Goal: Information Seeking & Learning: Learn about a topic

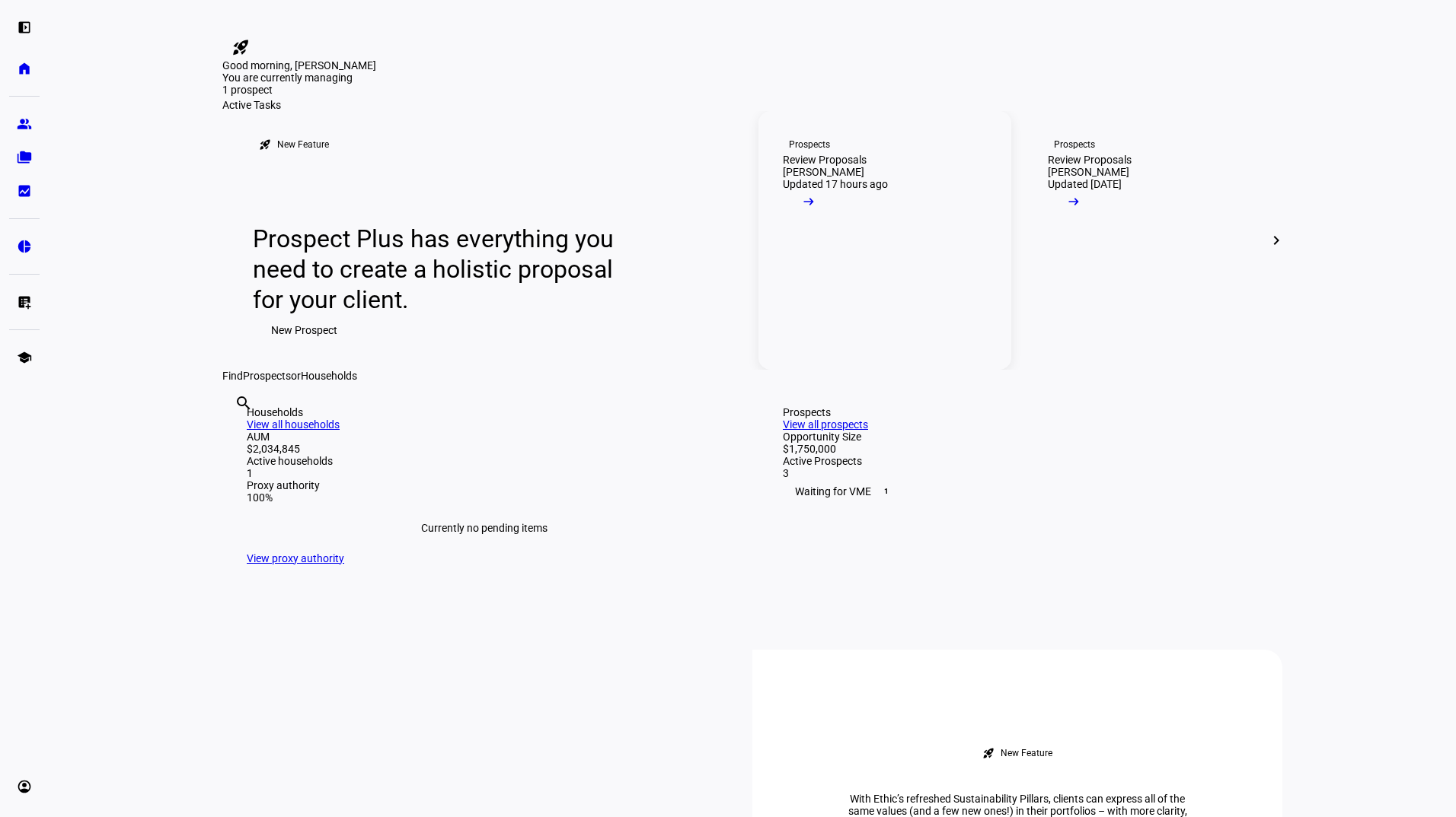
click at [835, 166] on div "Review Proposals" at bounding box center [825, 159] width 84 height 12
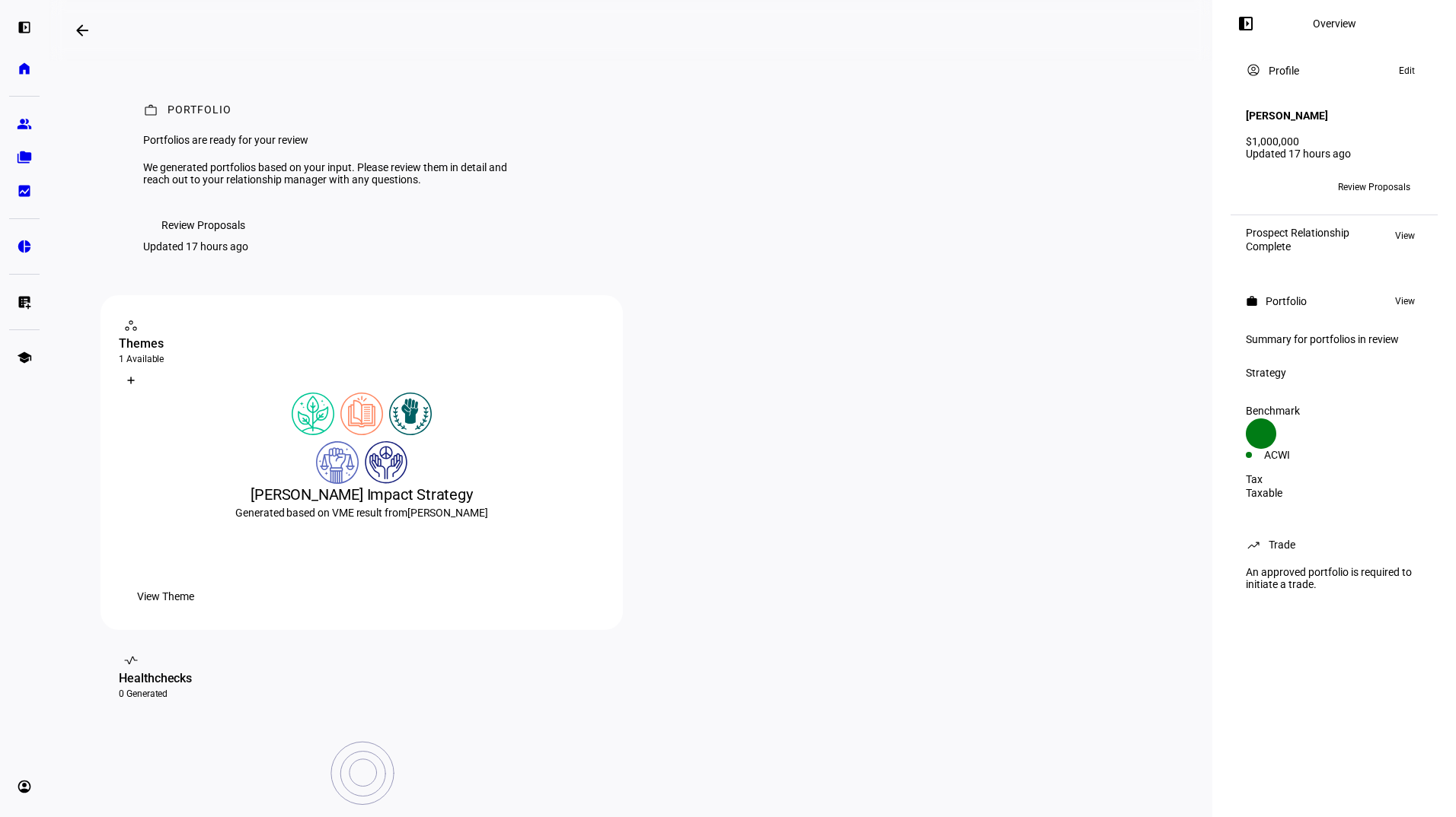
click at [627, 427] on div "workspaces contact_support Themes 1 Available What is a Theme? Create Theme [PE…" at bounding box center [631, 627] width 1060 height 666
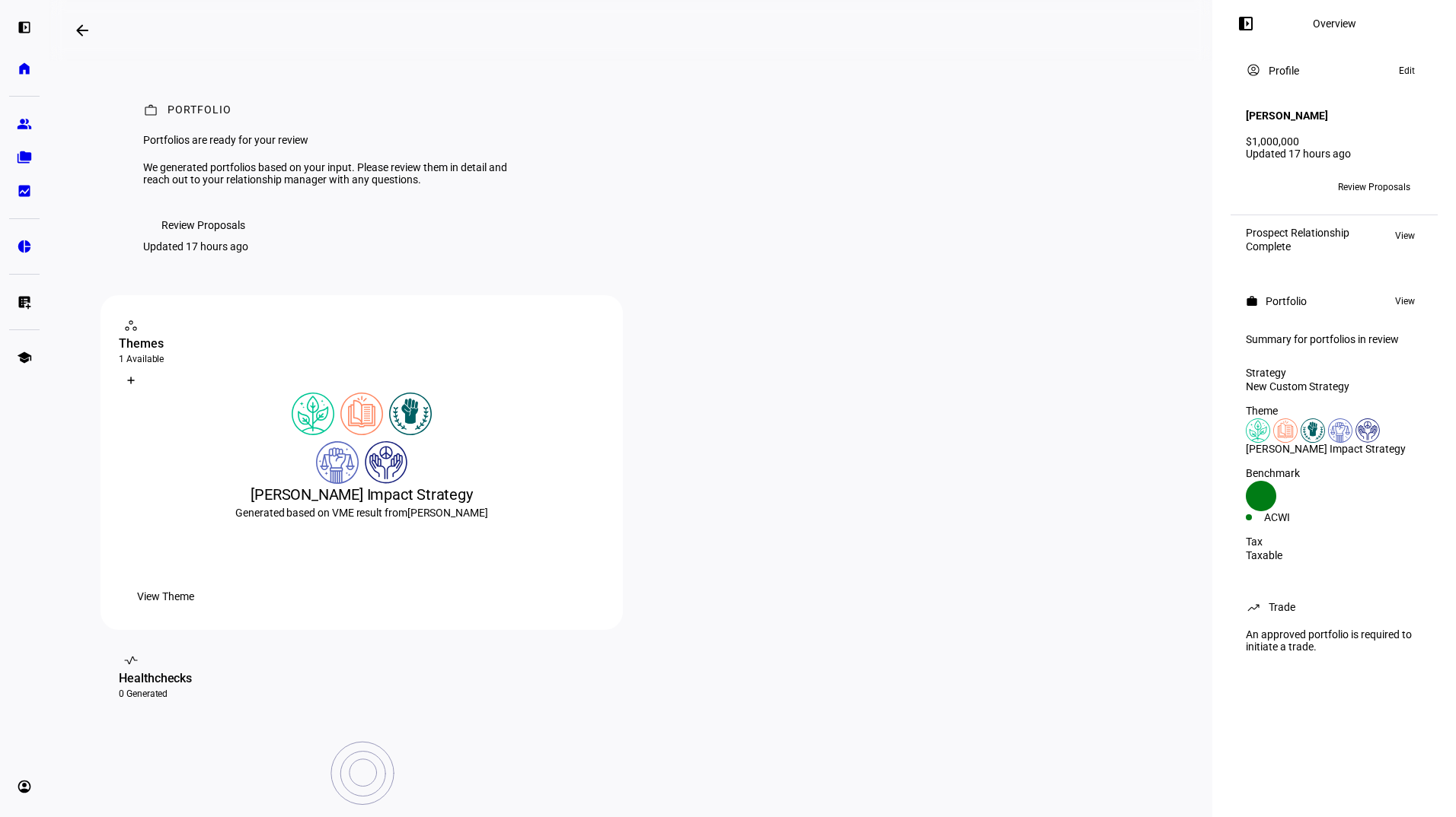
click at [211, 240] on span "Review Proposals" at bounding box center [203, 225] width 84 height 30
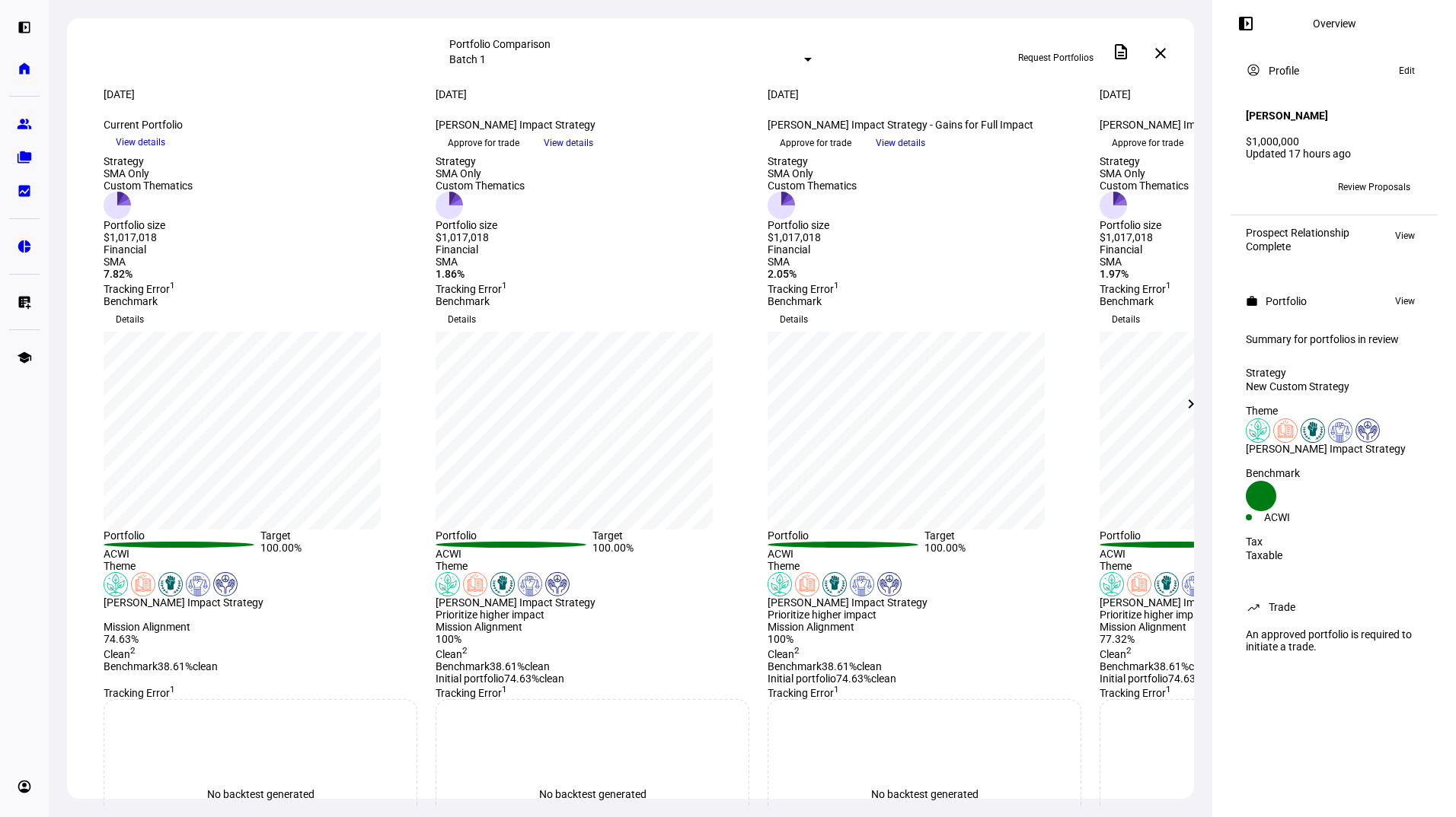
click at [1191, 402] on mat-icon "chevron_right" at bounding box center [1191, 404] width 19 height 19
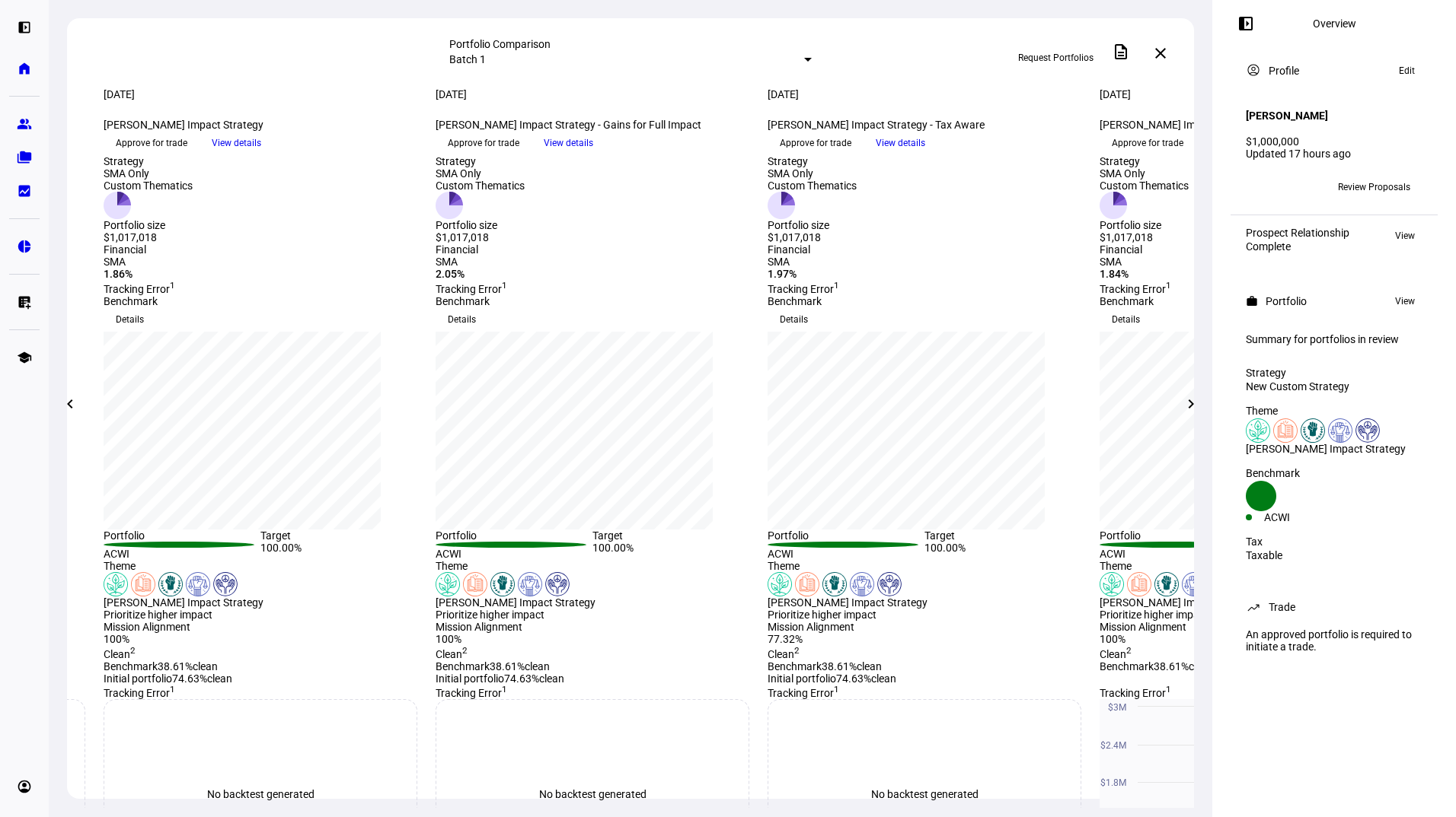
click at [1191, 402] on mat-icon "chevron_right" at bounding box center [1191, 404] width 19 height 19
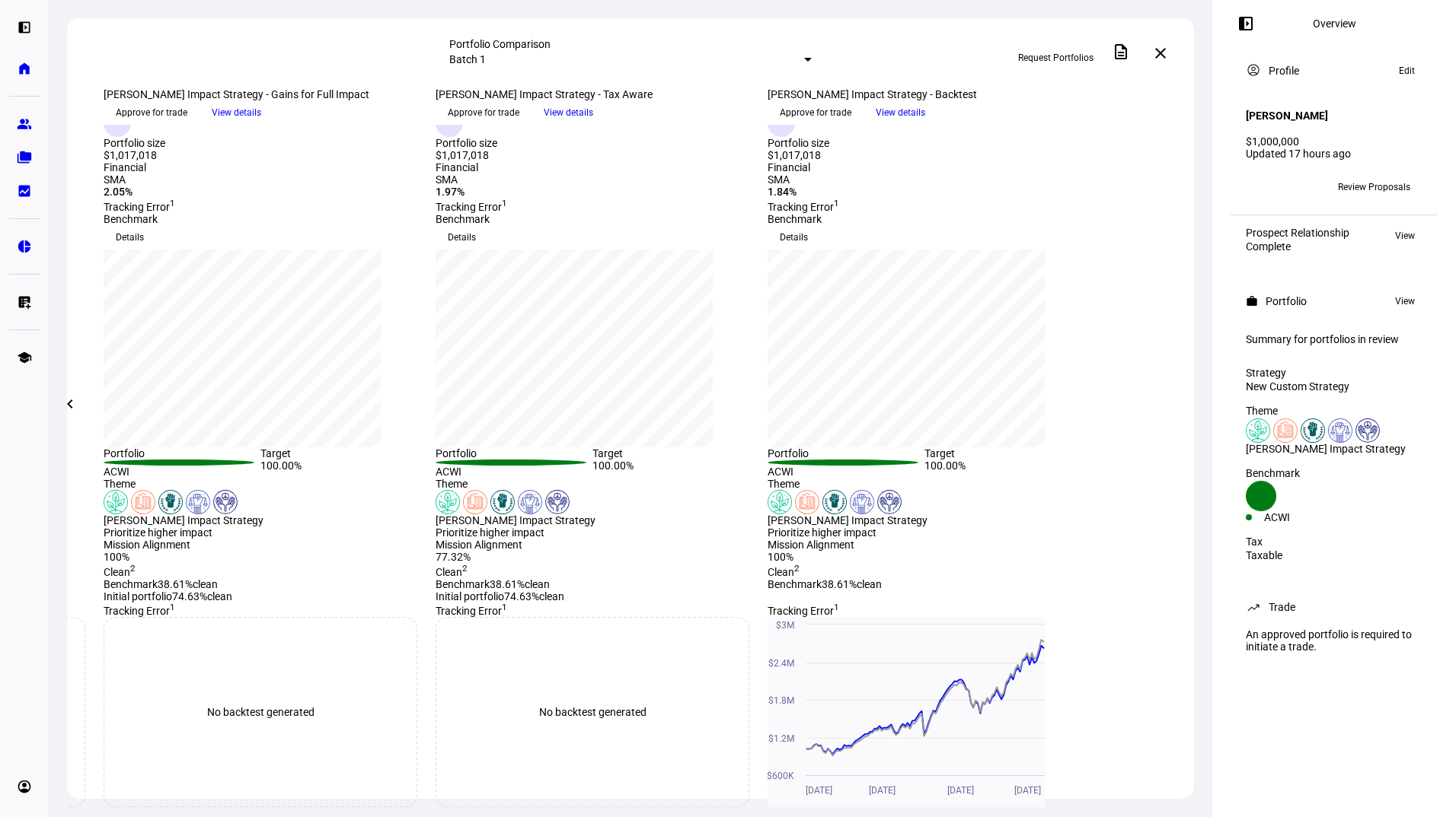
scroll to position [95, 0]
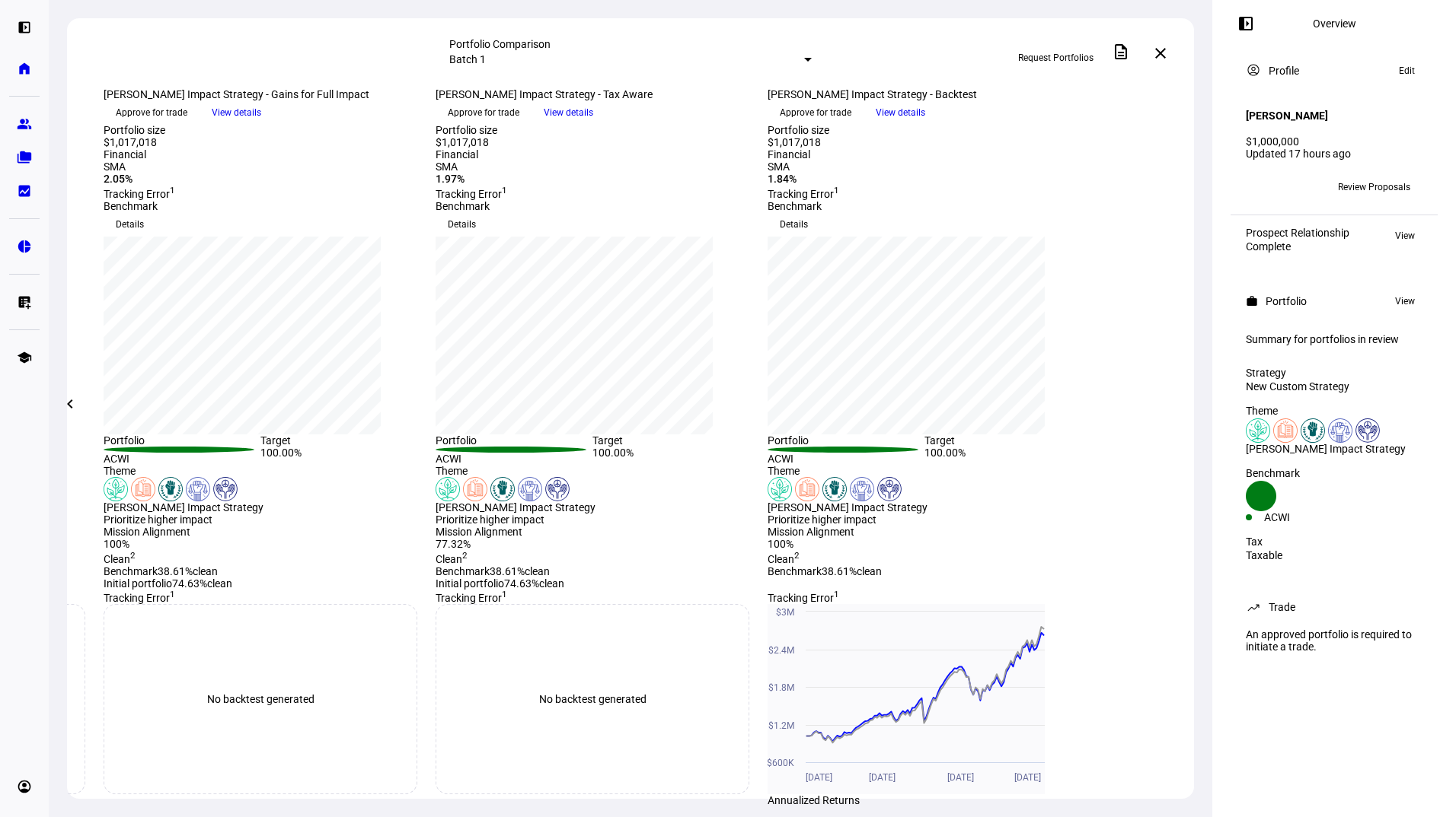
click at [476, 236] on span "Details" at bounding box center [462, 224] width 28 height 24
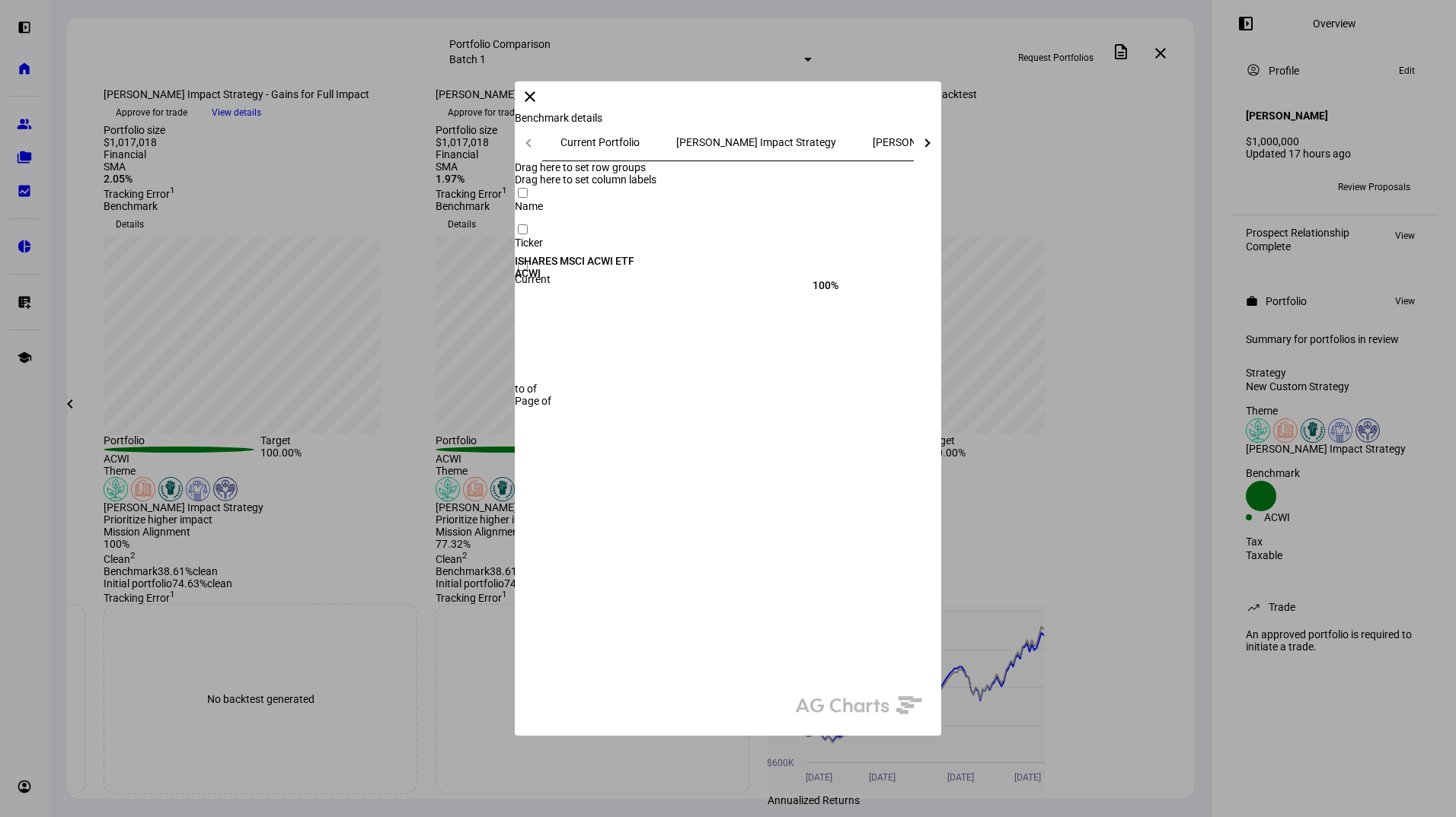
click at [539, 106] on mat-icon "close" at bounding box center [530, 97] width 19 height 19
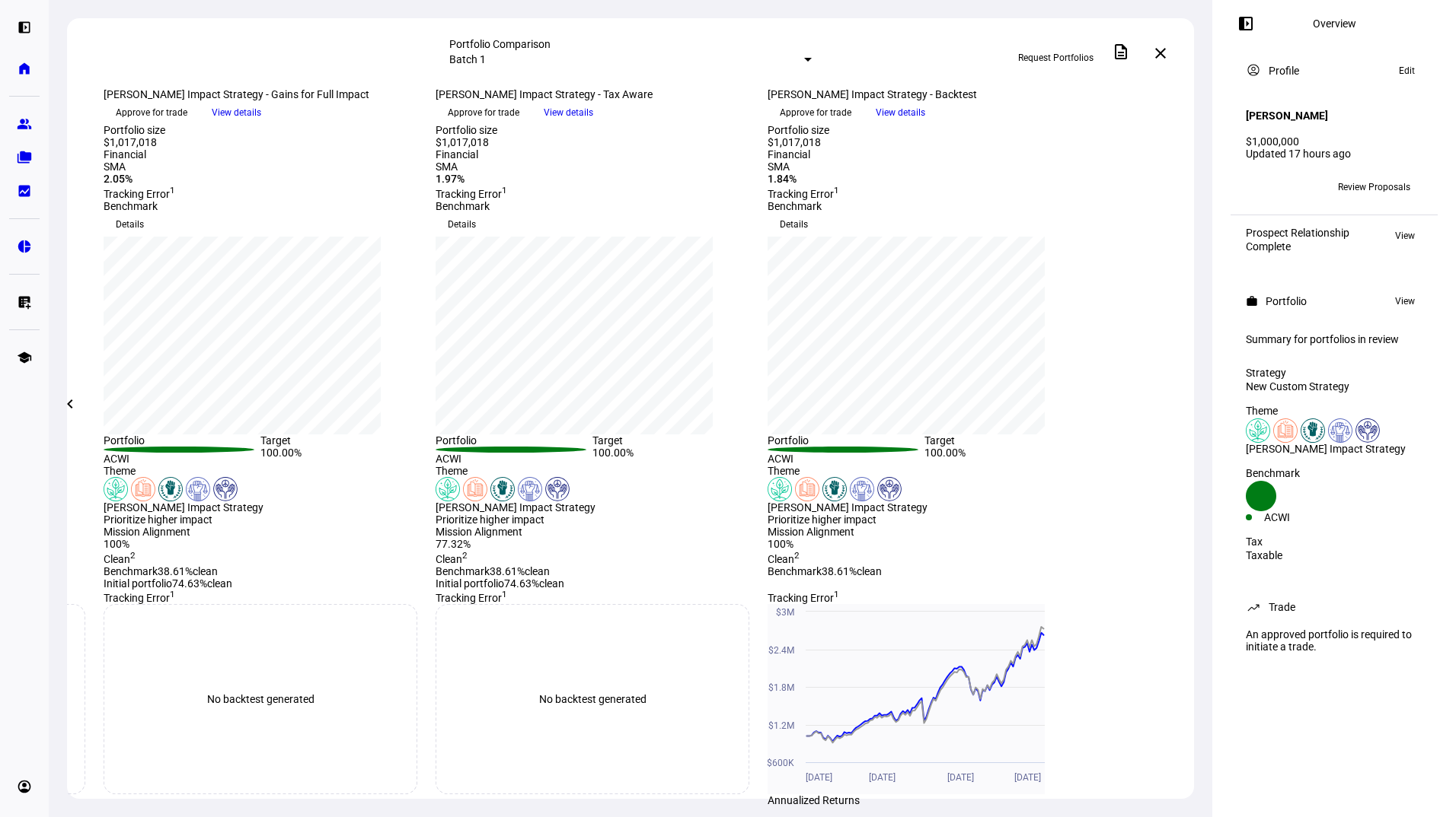
click at [594, 124] on span "View details" at bounding box center [568, 112] width 50 height 22
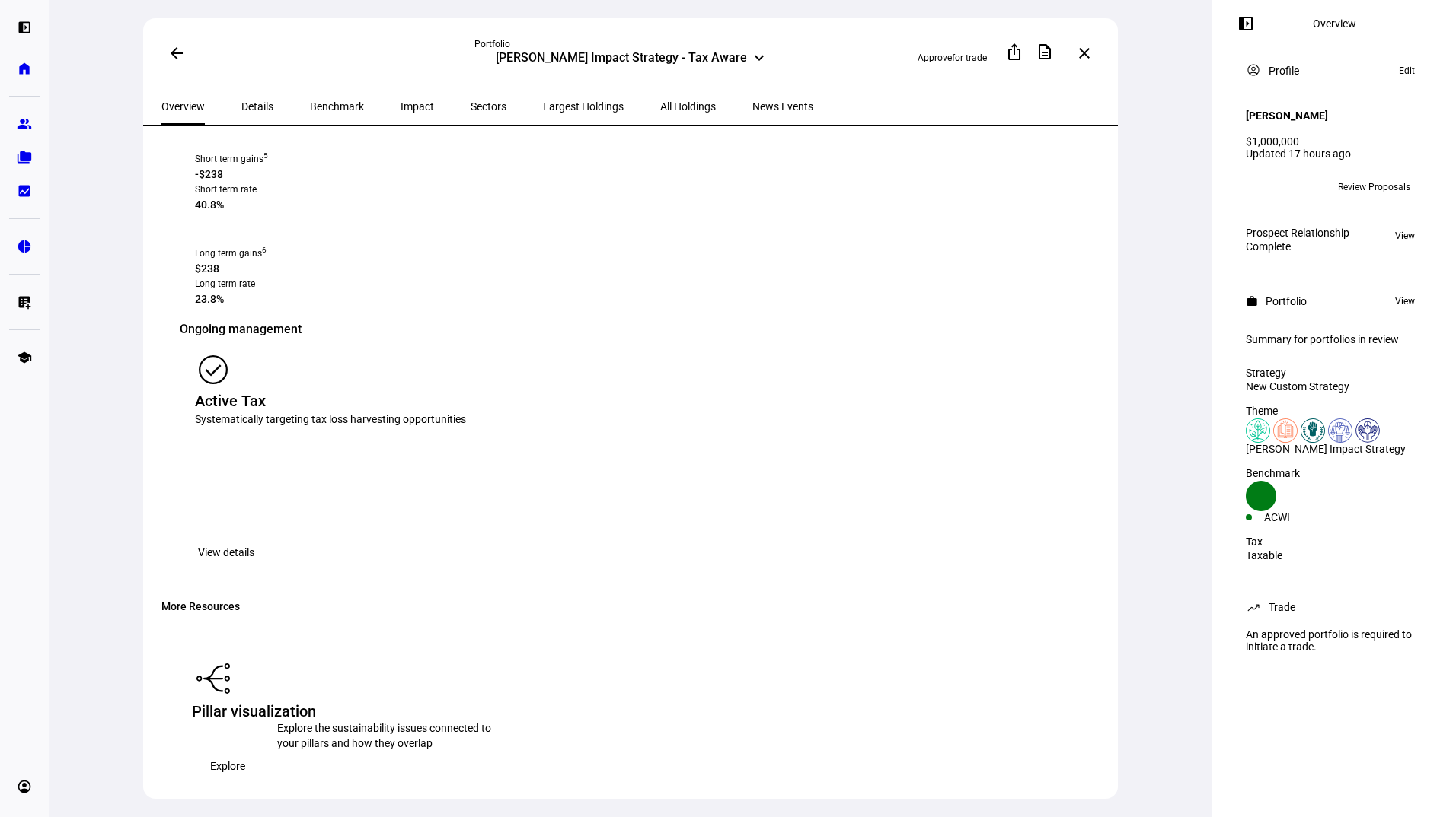
scroll to position [2204, 0]
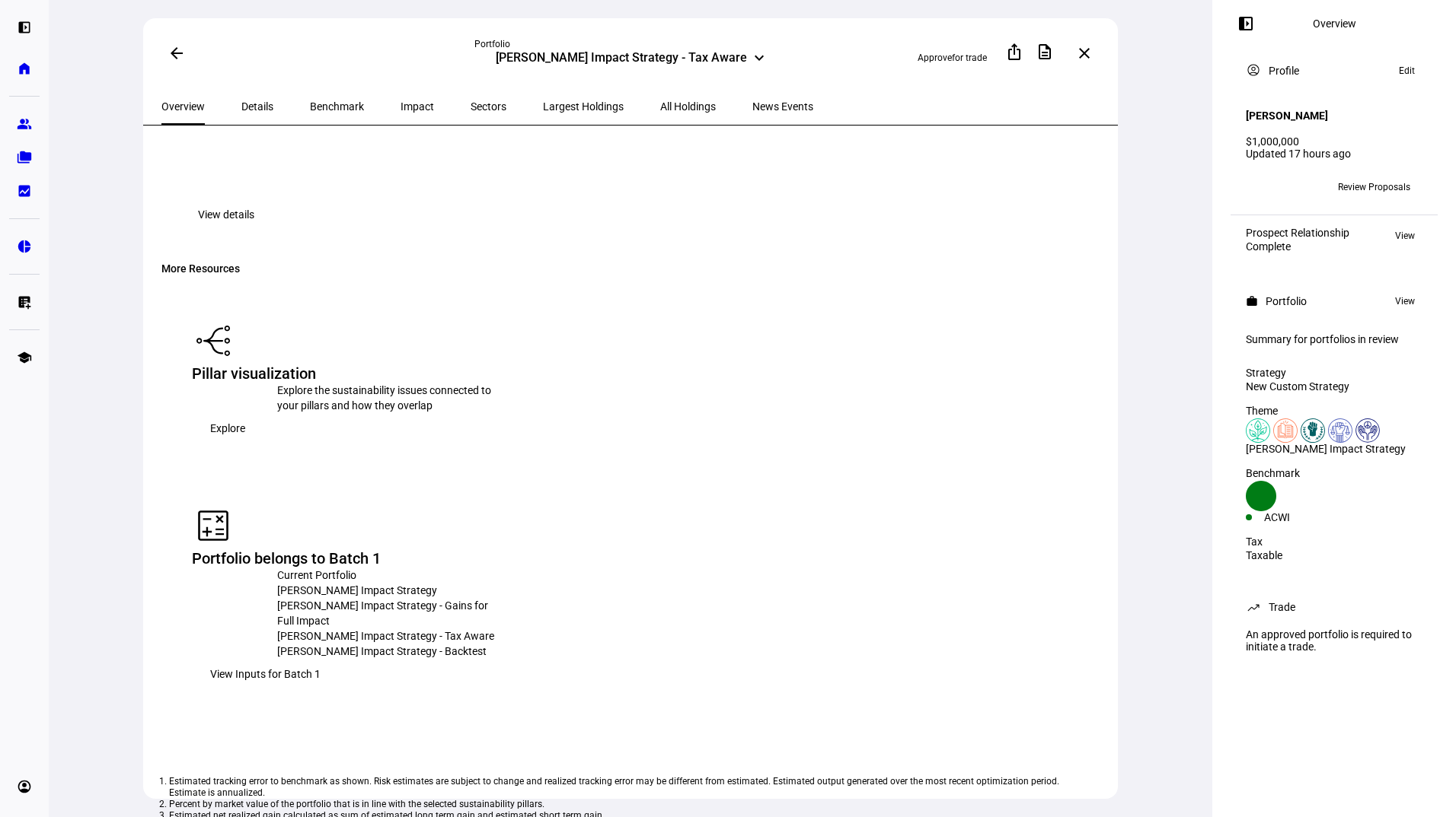
click at [245, 426] on span "Explore" at bounding box center [228, 428] width 35 height 30
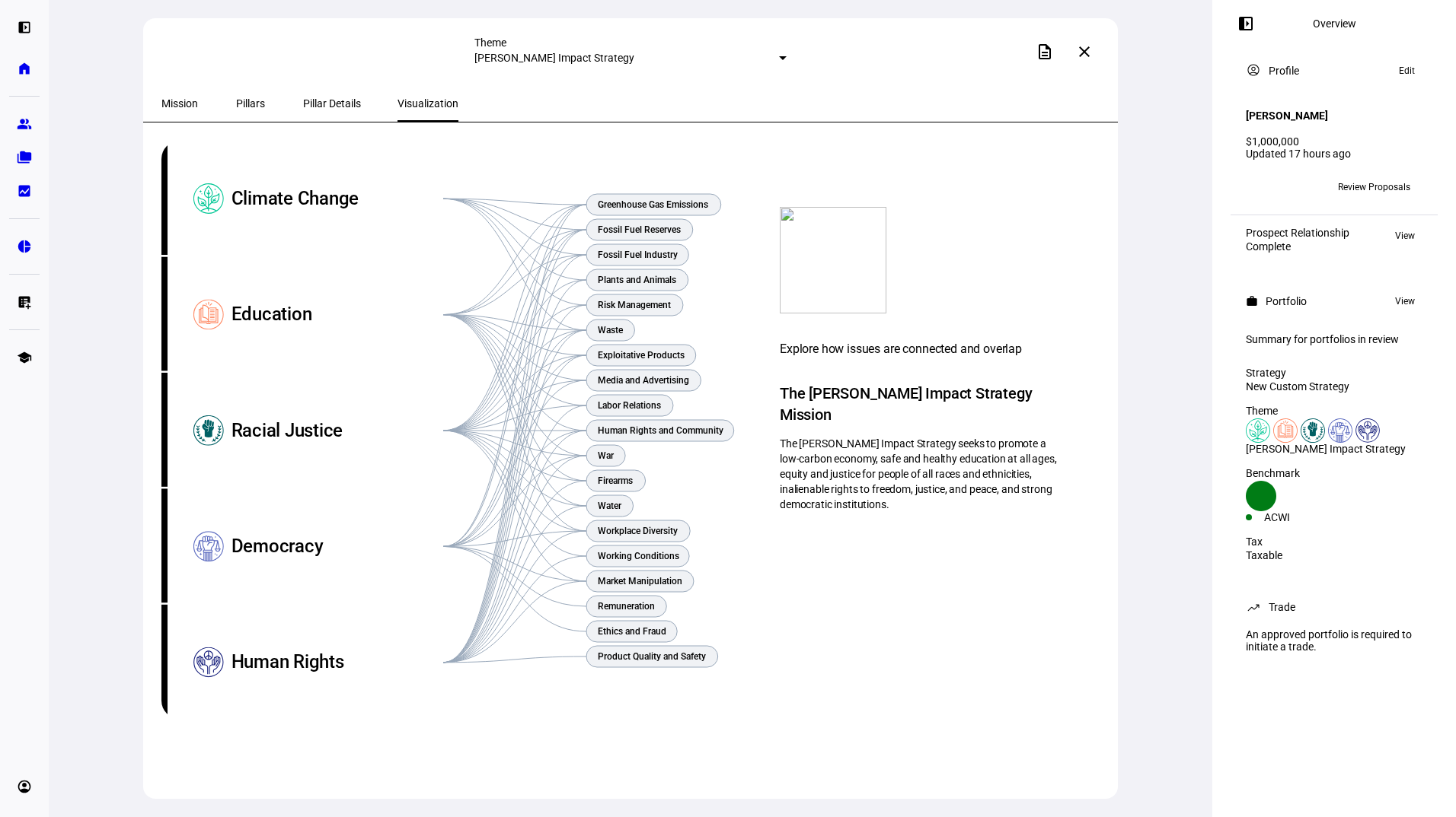
click at [919, 578] on div "Explore how issues are connected and overlap The [PERSON_NAME] Impact Strategy …" at bounding box center [923, 417] width 361 height 554
click at [237, 102] on span "Pillars" at bounding box center [250, 103] width 29 height 11
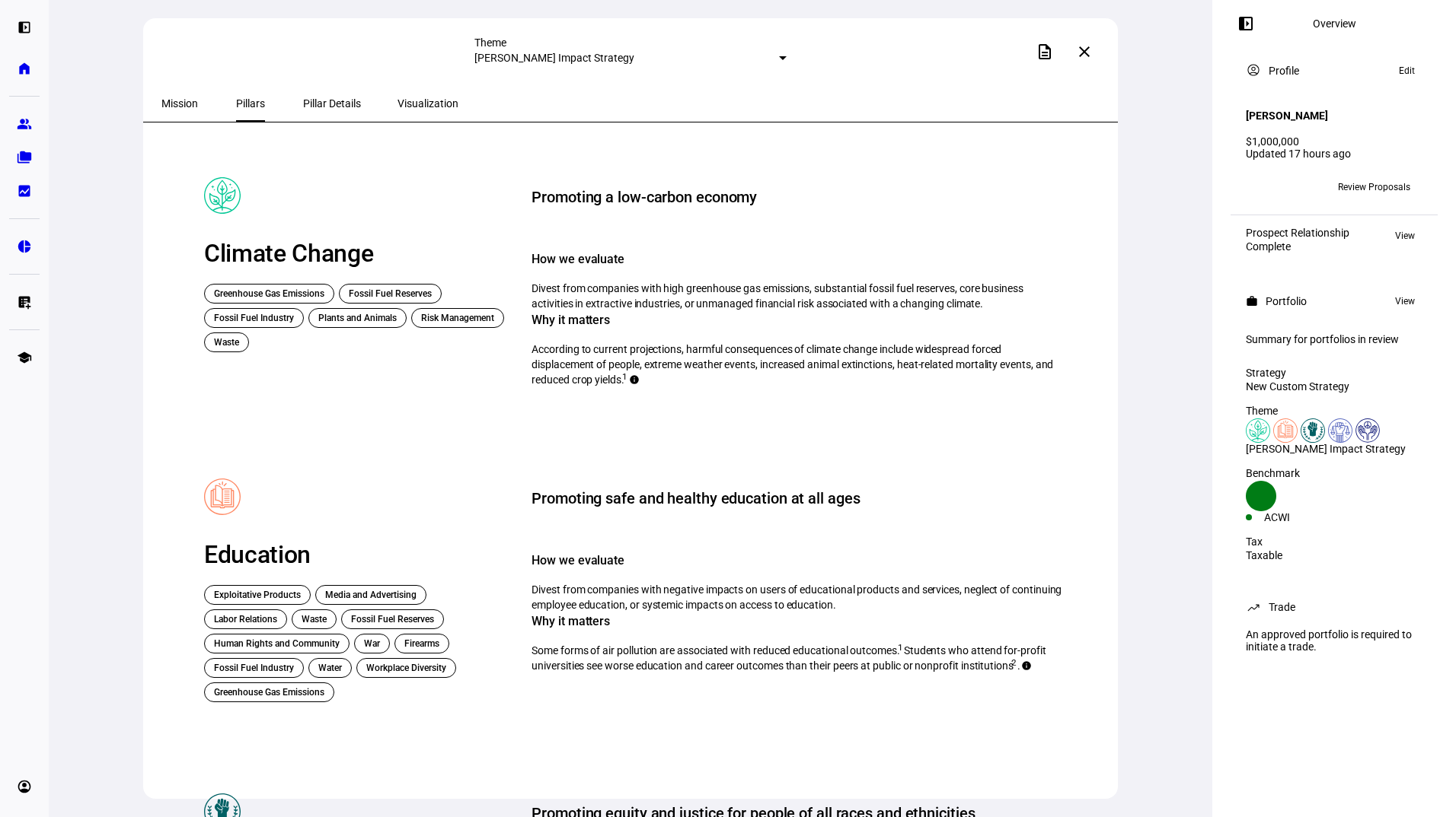
click at [181, 103] on span "Mission" at bounding box center [179, 103] width 36 height 11
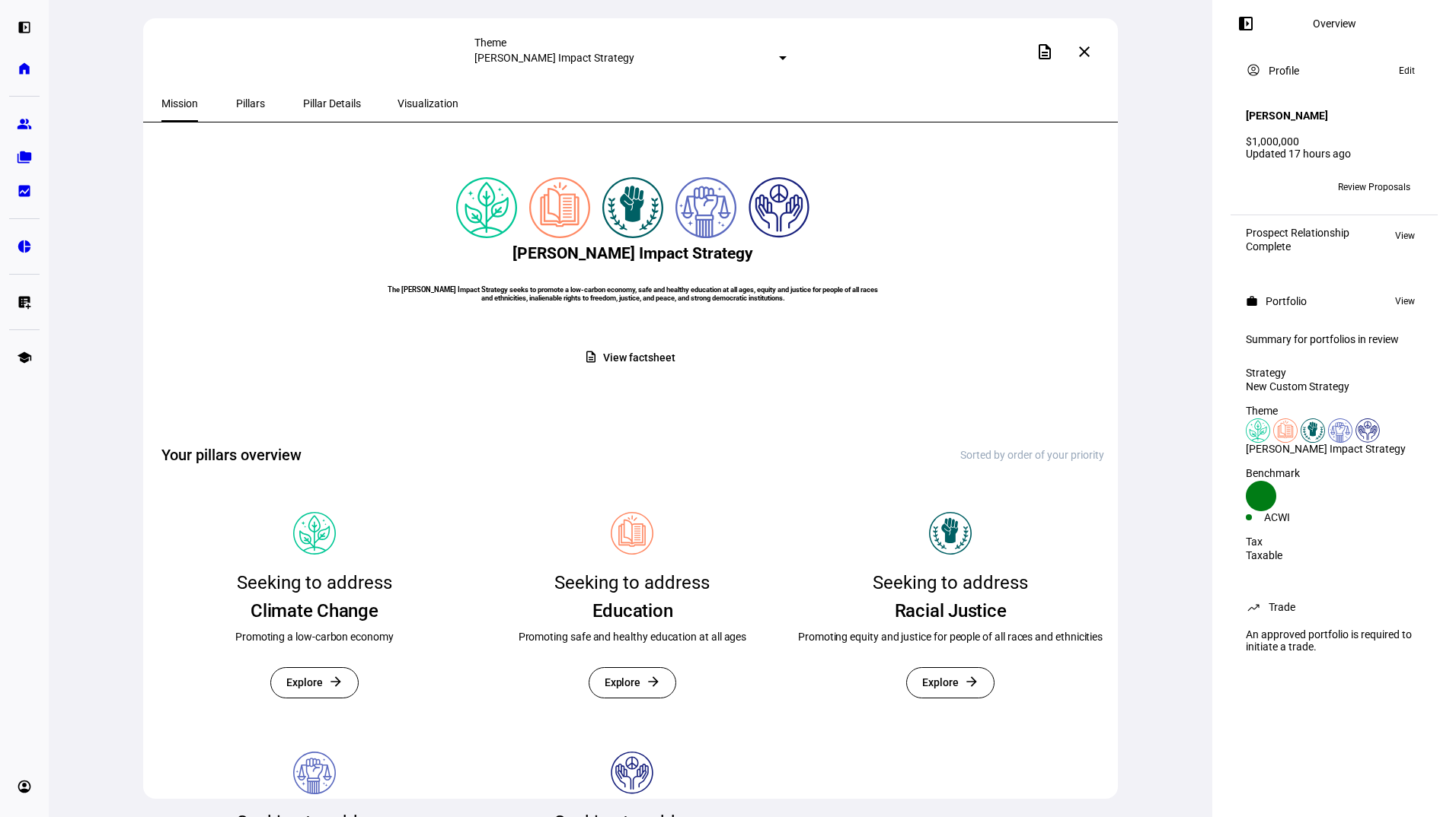
click at [247, 102] on span "Pillars" at bounding box center [250, 103] width 29 height 11
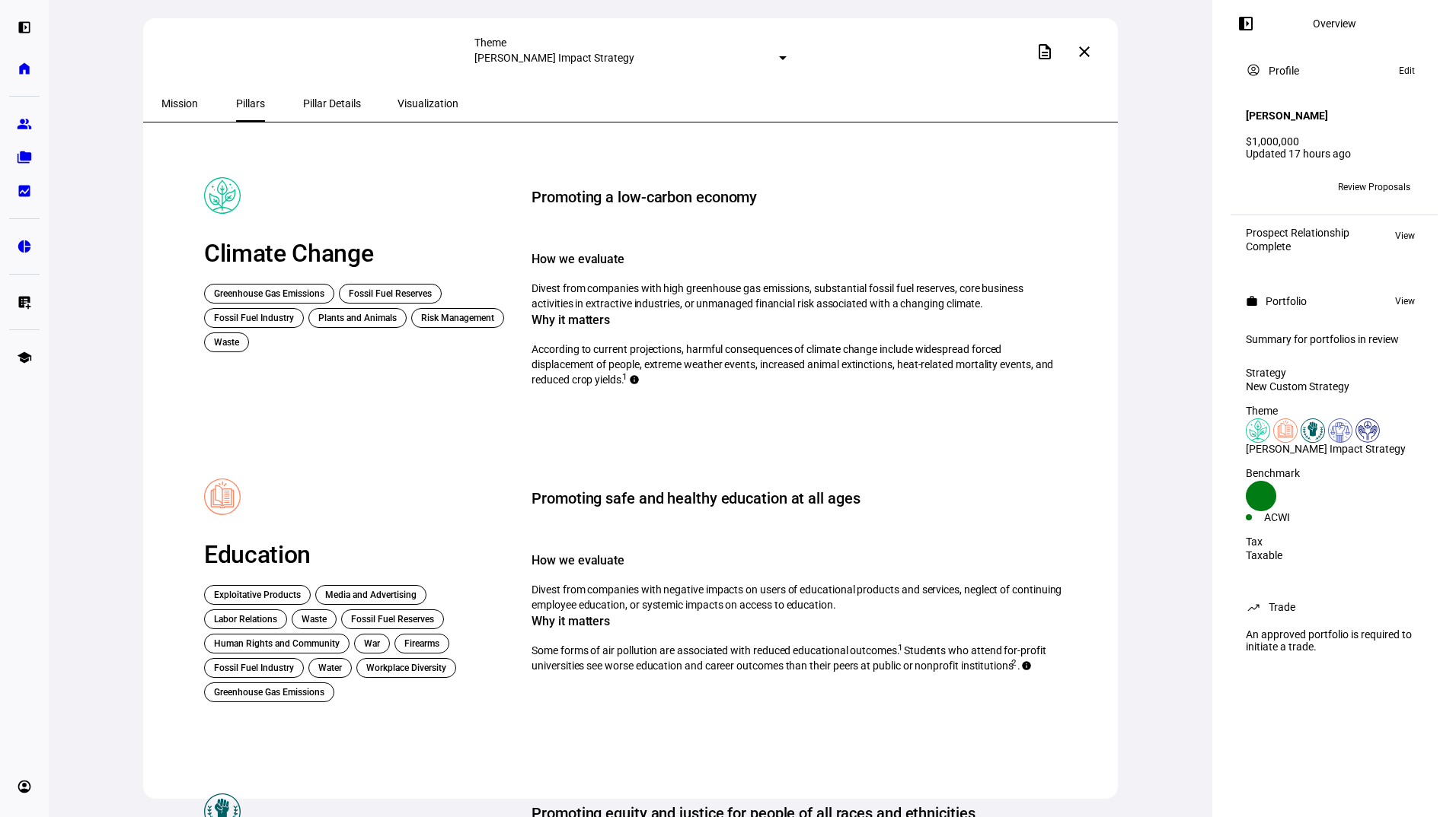
click at [309, 100] on span "Pillar Details" at bounding box center [331, 103] width 58 height 11
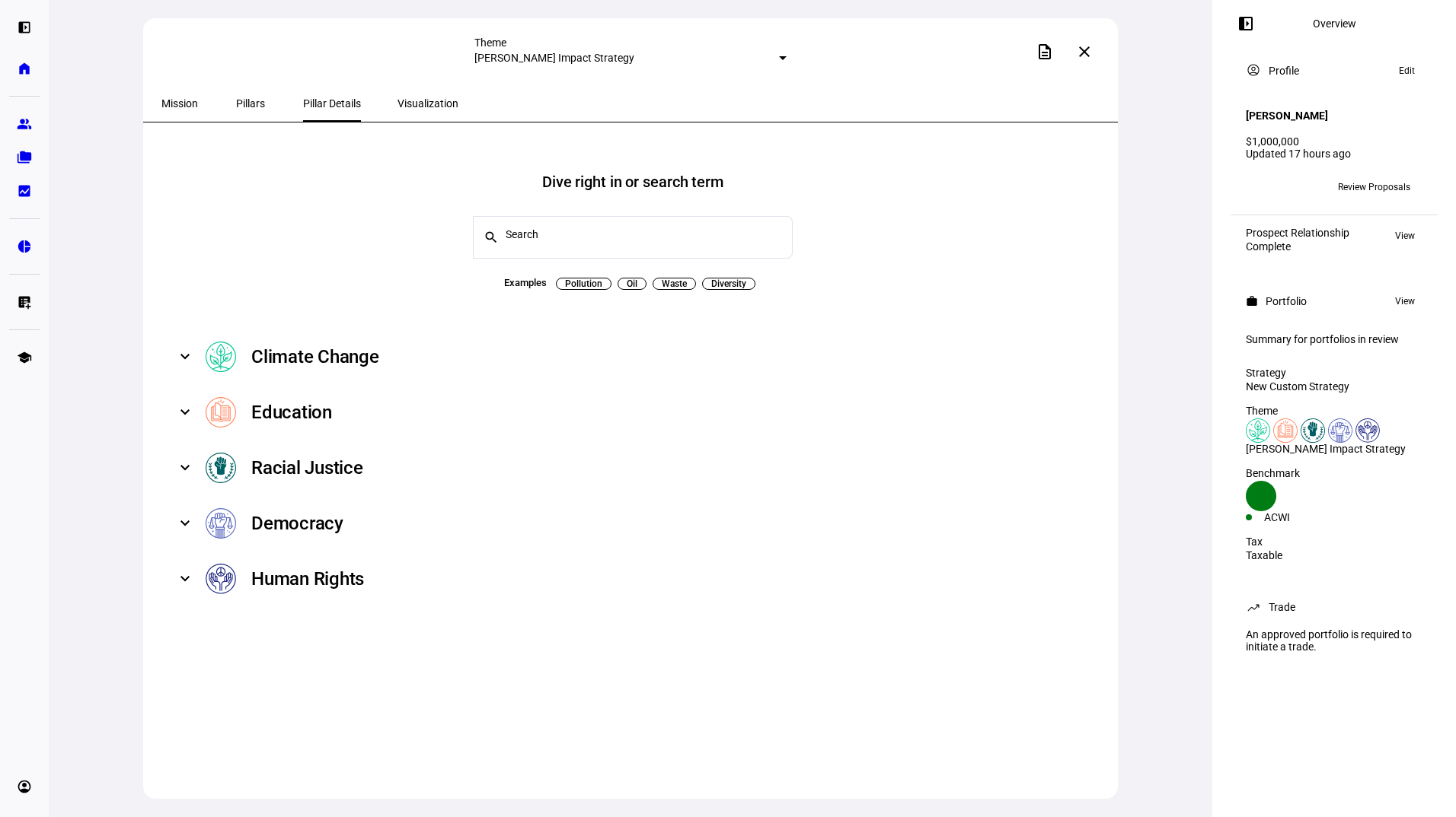
click at [188, 348] on span at bounding box center [185, 357] width 6 height 19
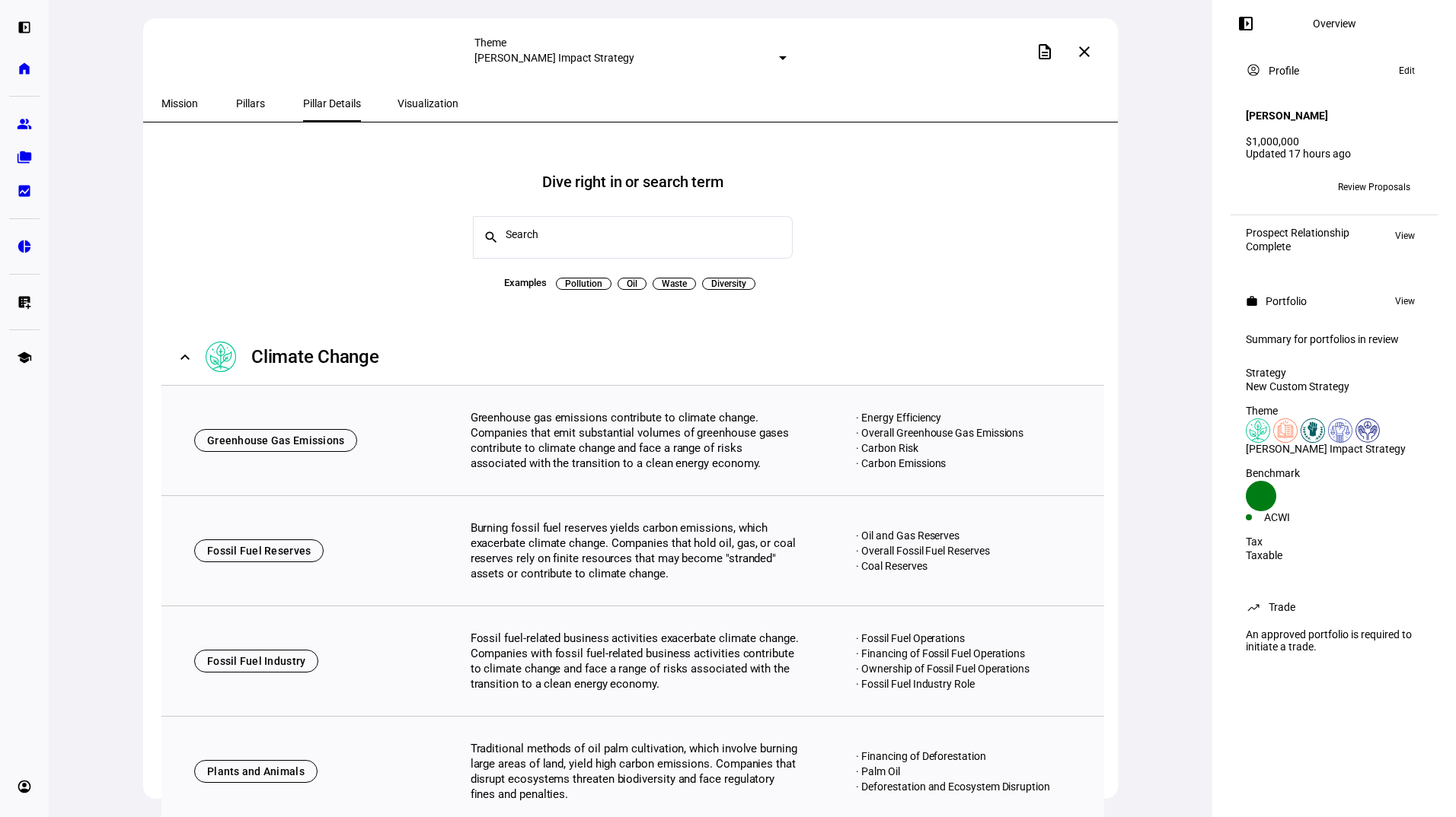
click at [411, 105] on span "Visualization" at bounding box center [428, 103] width 61 height 11
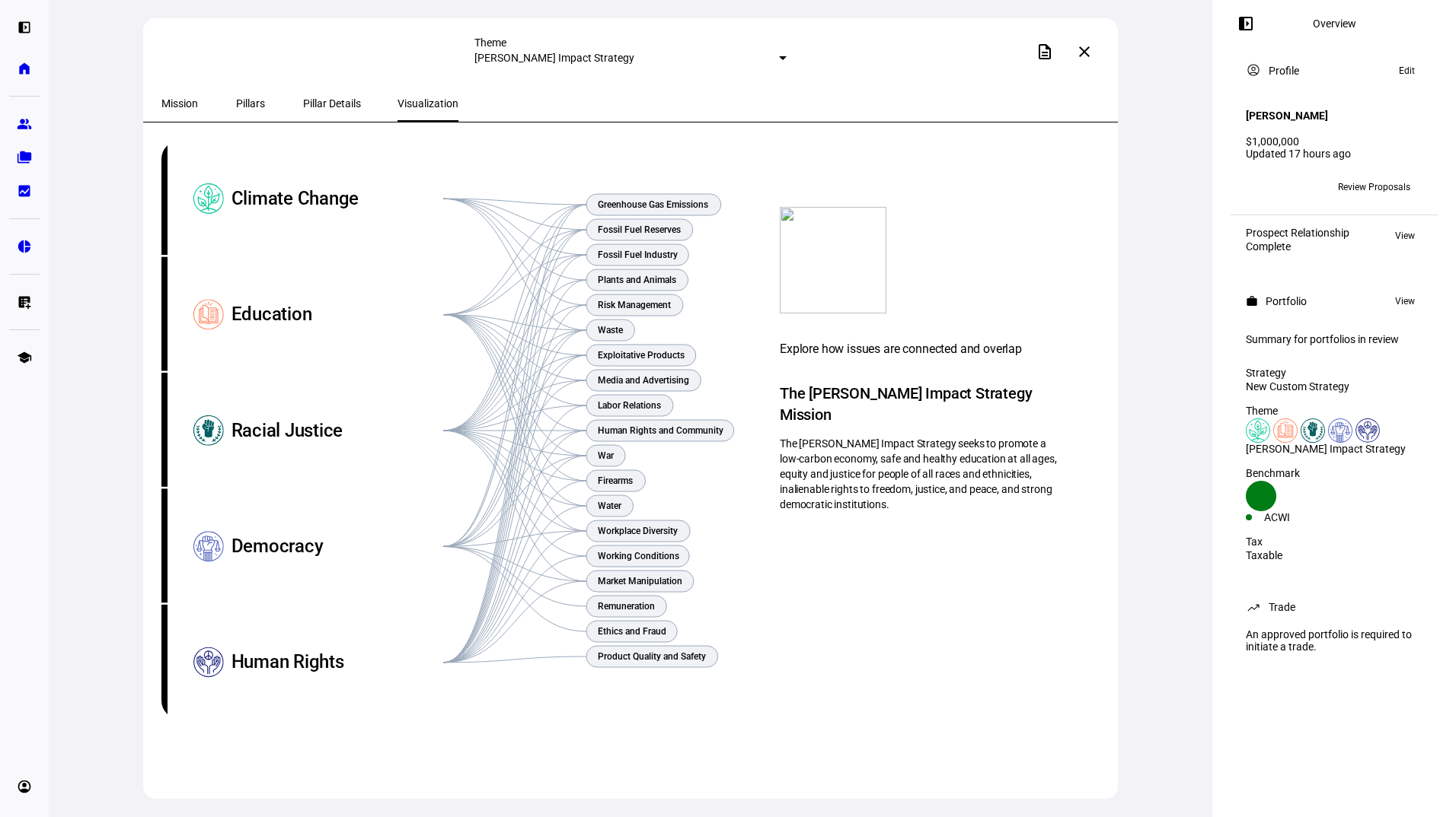
click at [1090, 47] on mat-icon "close" at bounding box center [1084, 52] width 19 height 19
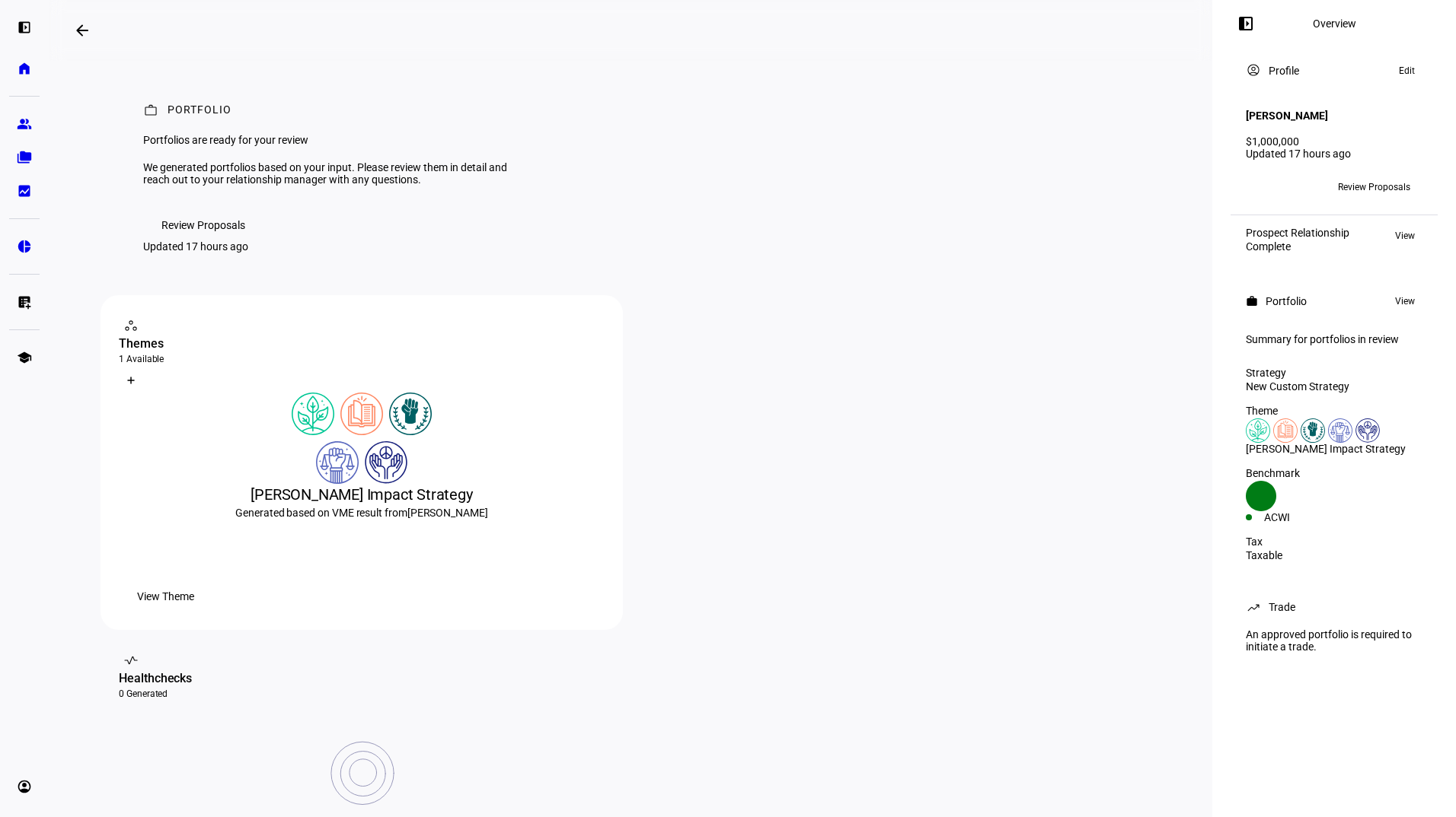
click at [199, 240] on span "Review Proposals" at bounding box center [203, 225] width 84 height 30
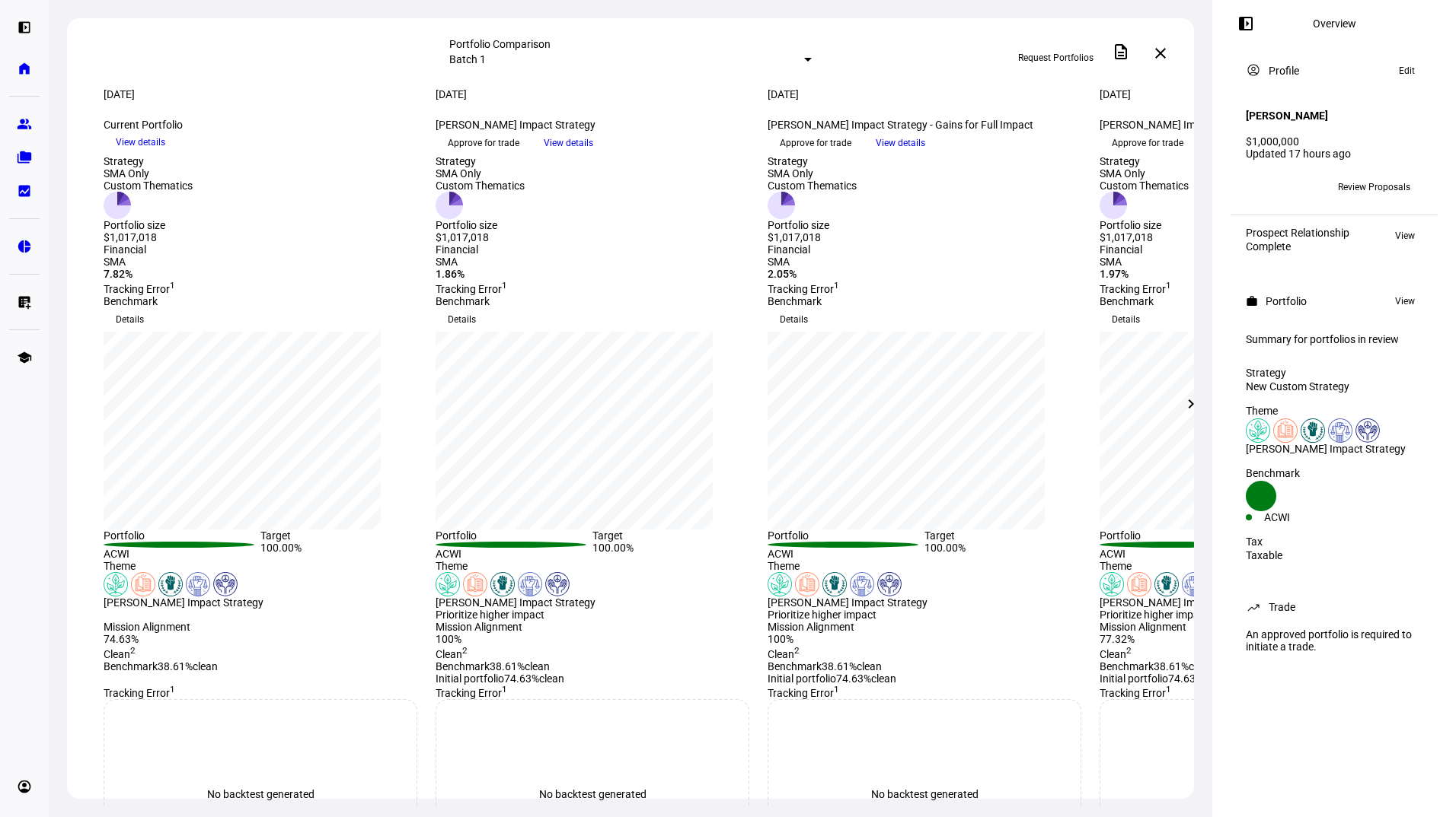
click at [925, 154] on span "View details" at bounding box center [901, 143] width 50 height 22
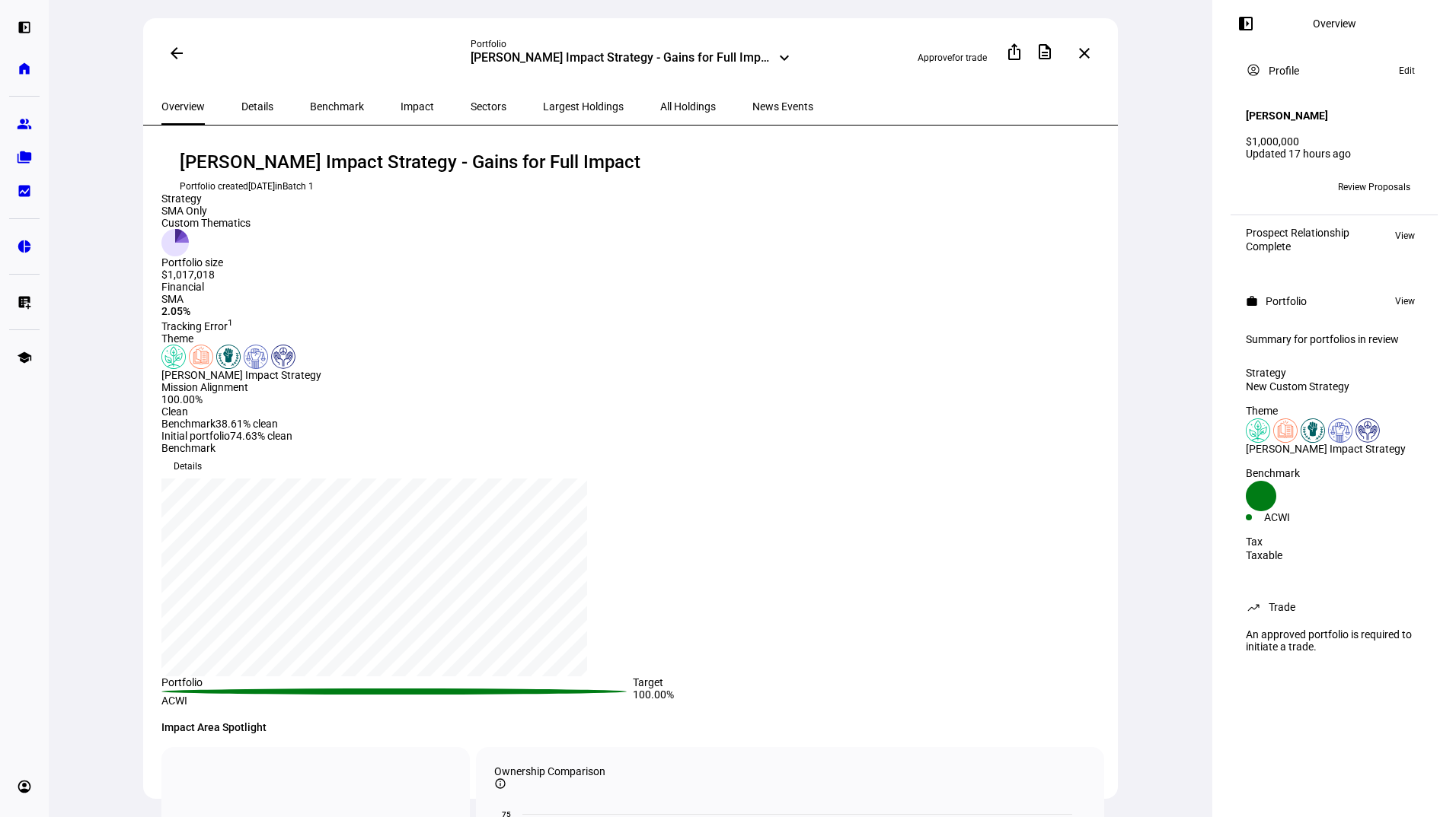
click at [172, 43] on span at bounding box center [176, 53] width 36 height 36
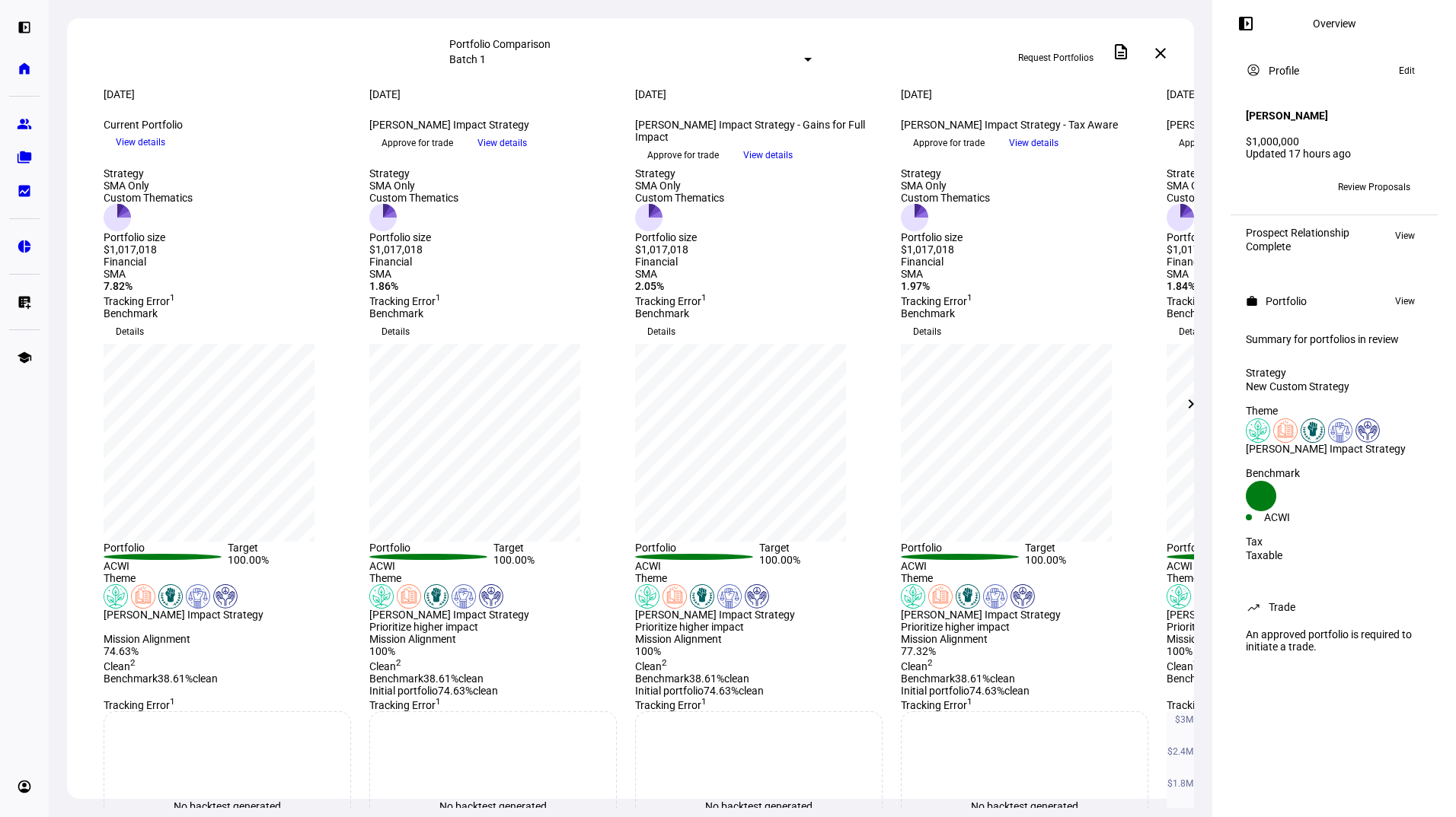
click at [1059, 154] on span "View details" at bounding box center [1034, 143] width 50 height 22
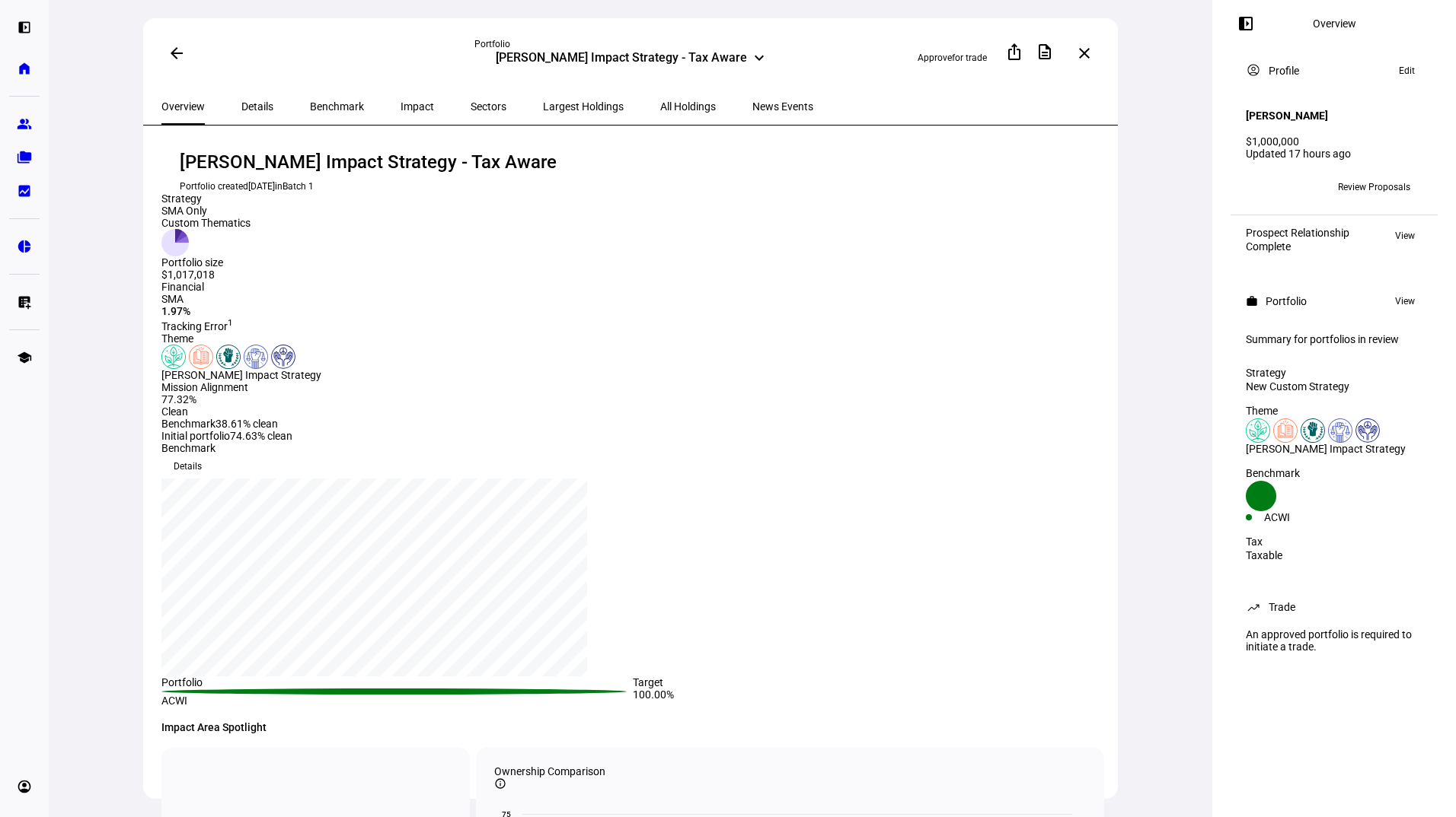
click at [254, 102] on span "Details" at bounding box center [257, 107] width 32 height 11
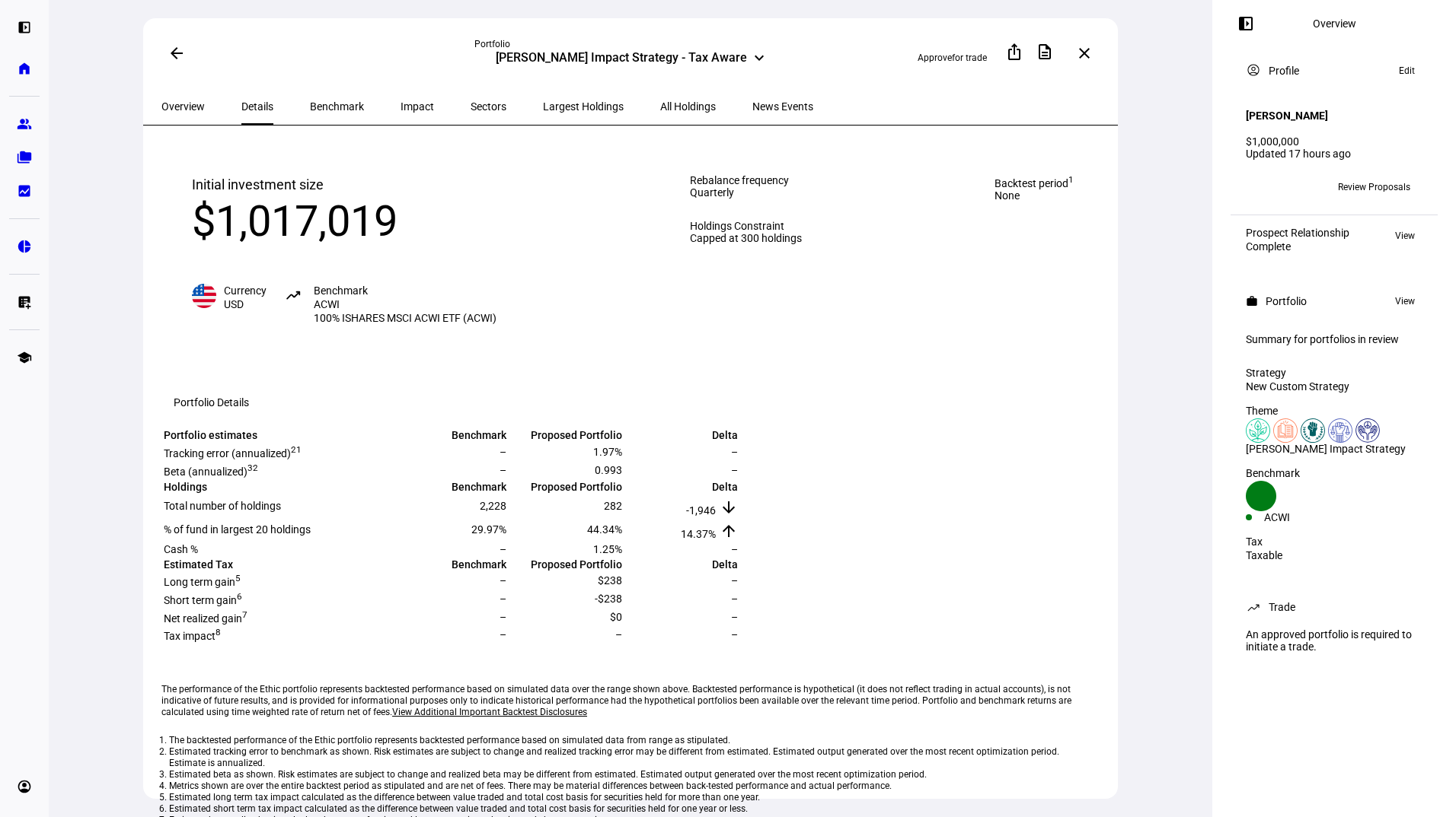
click at [326, 102] on span "Benchmark" at bounding box center [336, 107] width 54 height 11
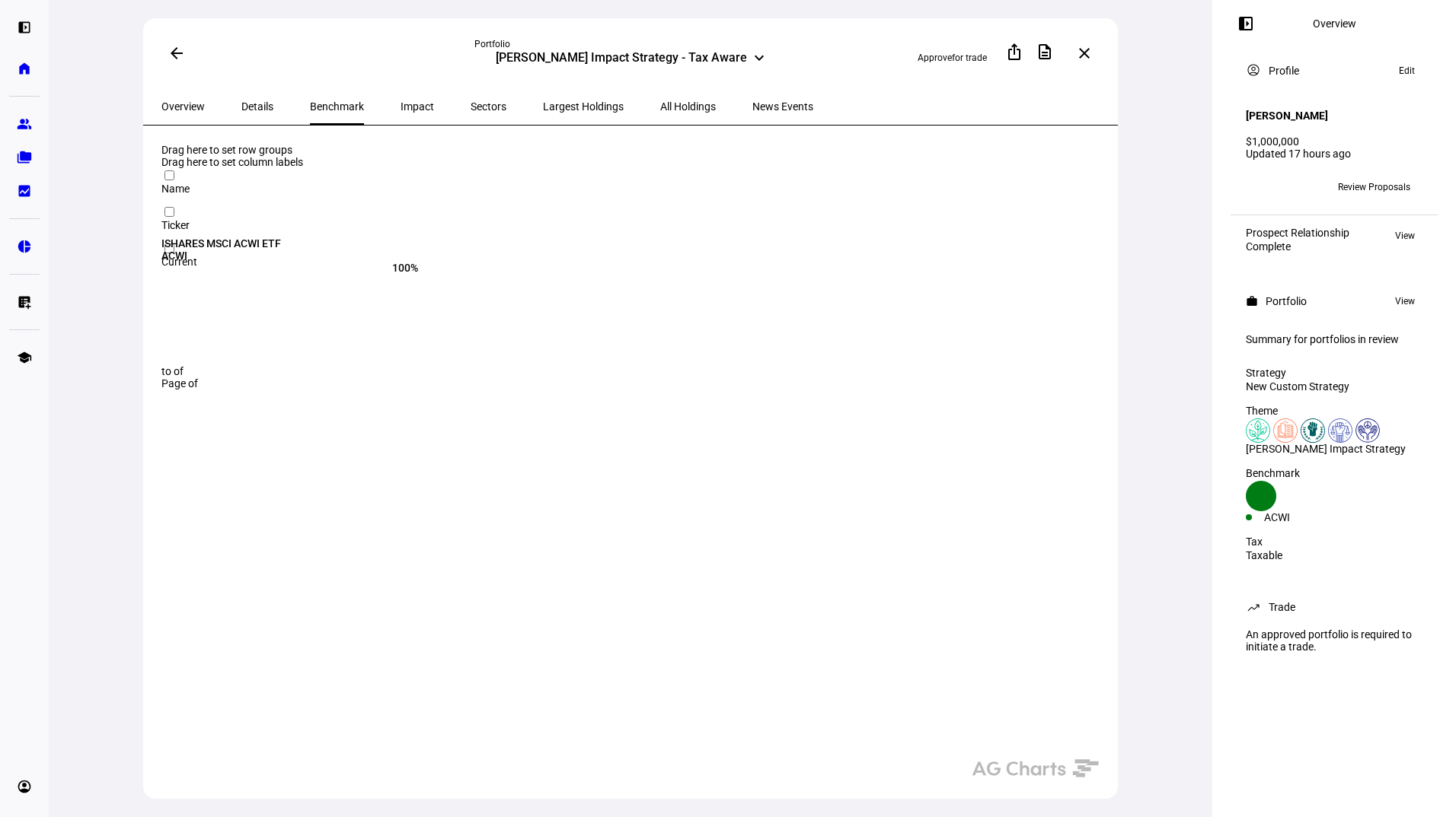
click at [401, 102] on span "Impact" at bounding box center [418, 107] width 33 height 11
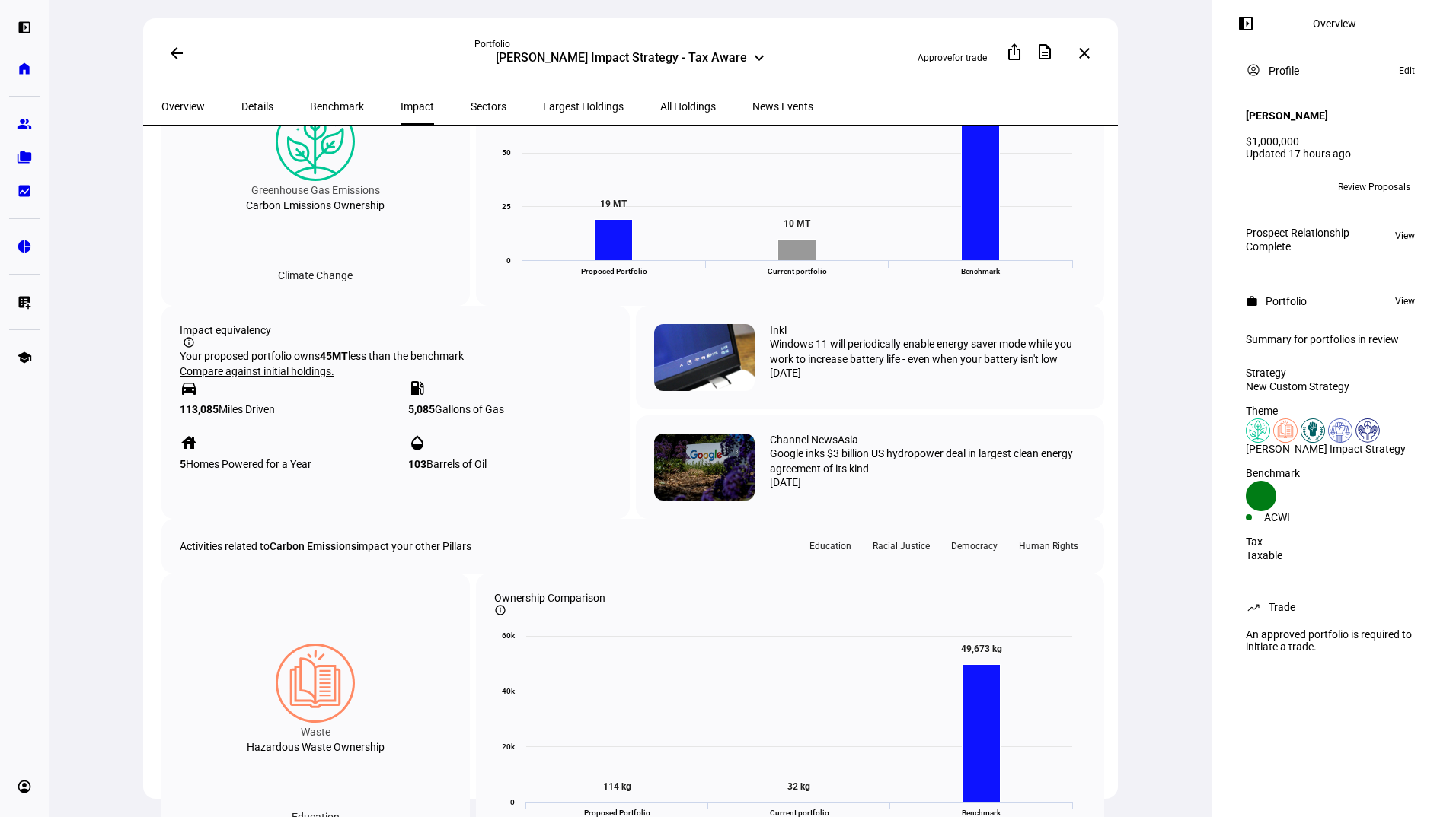
scroll to position [905, 0]
click at [470, 94] on span "Sectors" at bounding box center [488, 106] width 36 height 36
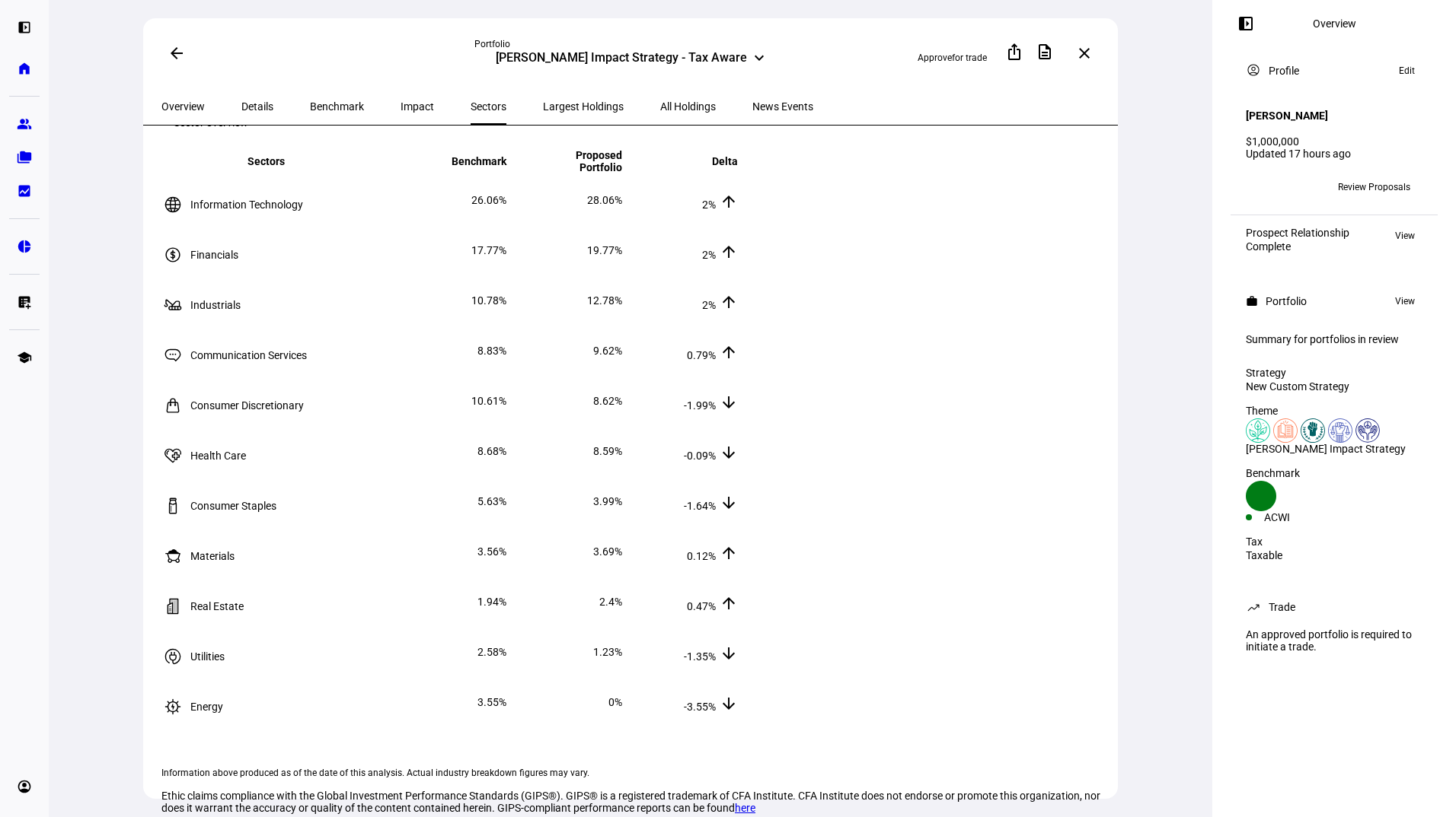
scroll to position [47, 0]
click at [543, 102] on span "Largest Holdings" at bounding box center [583, 107] width 81 height 11
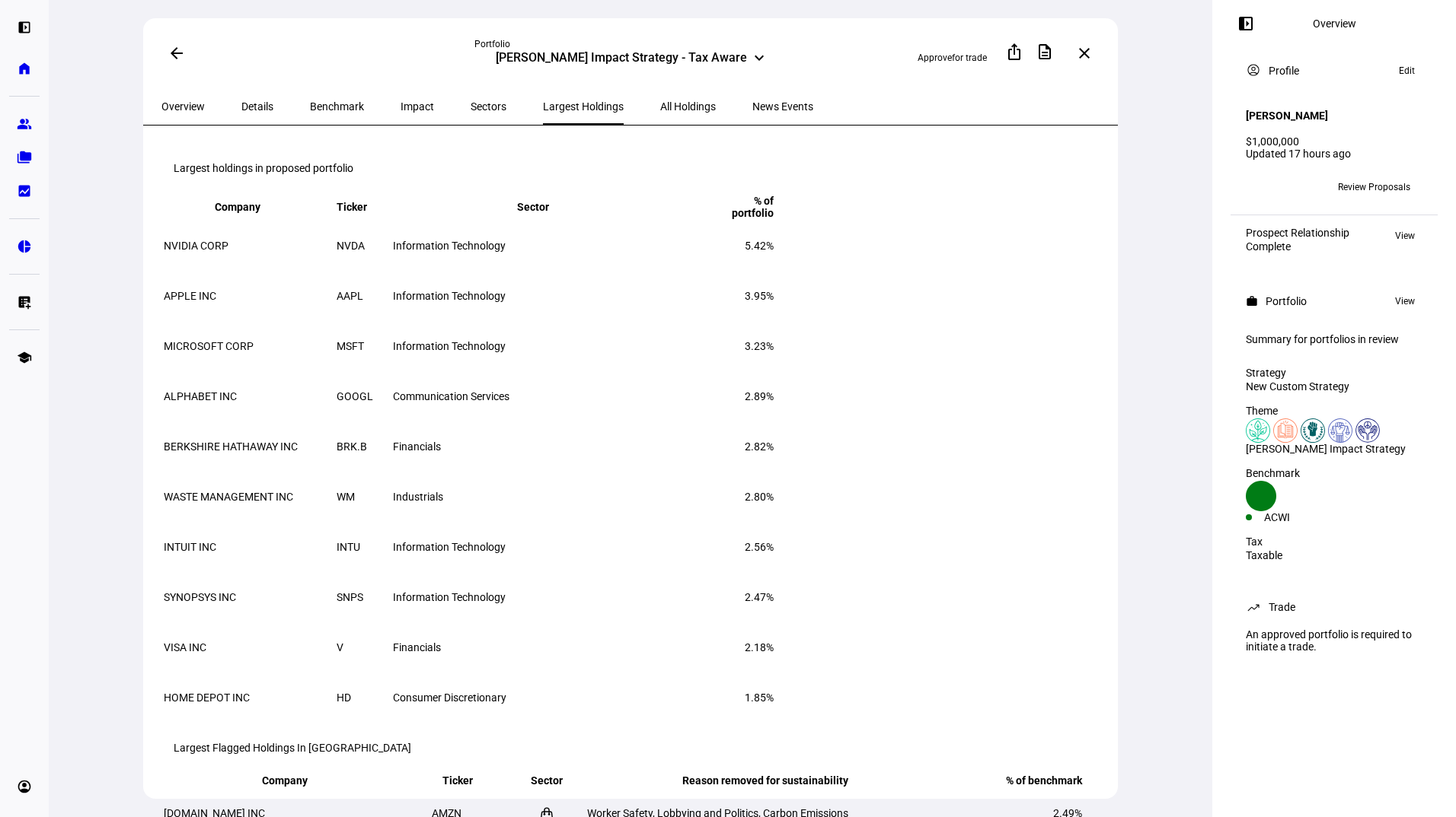
click at [660, 102] on span "All Holdings" at bounding box center [687, 107] width 56 height 11
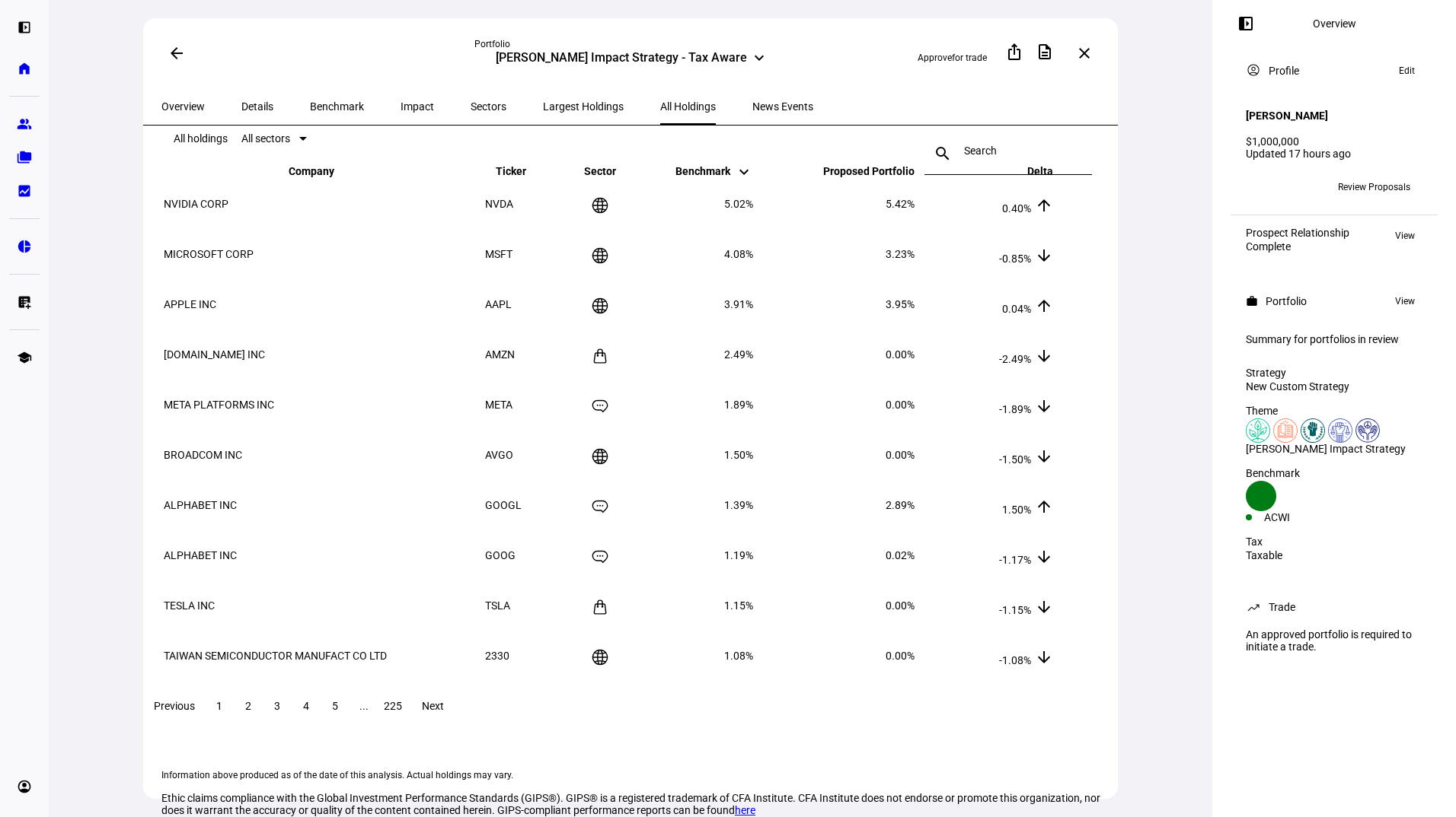
scroll to position [44, 0]
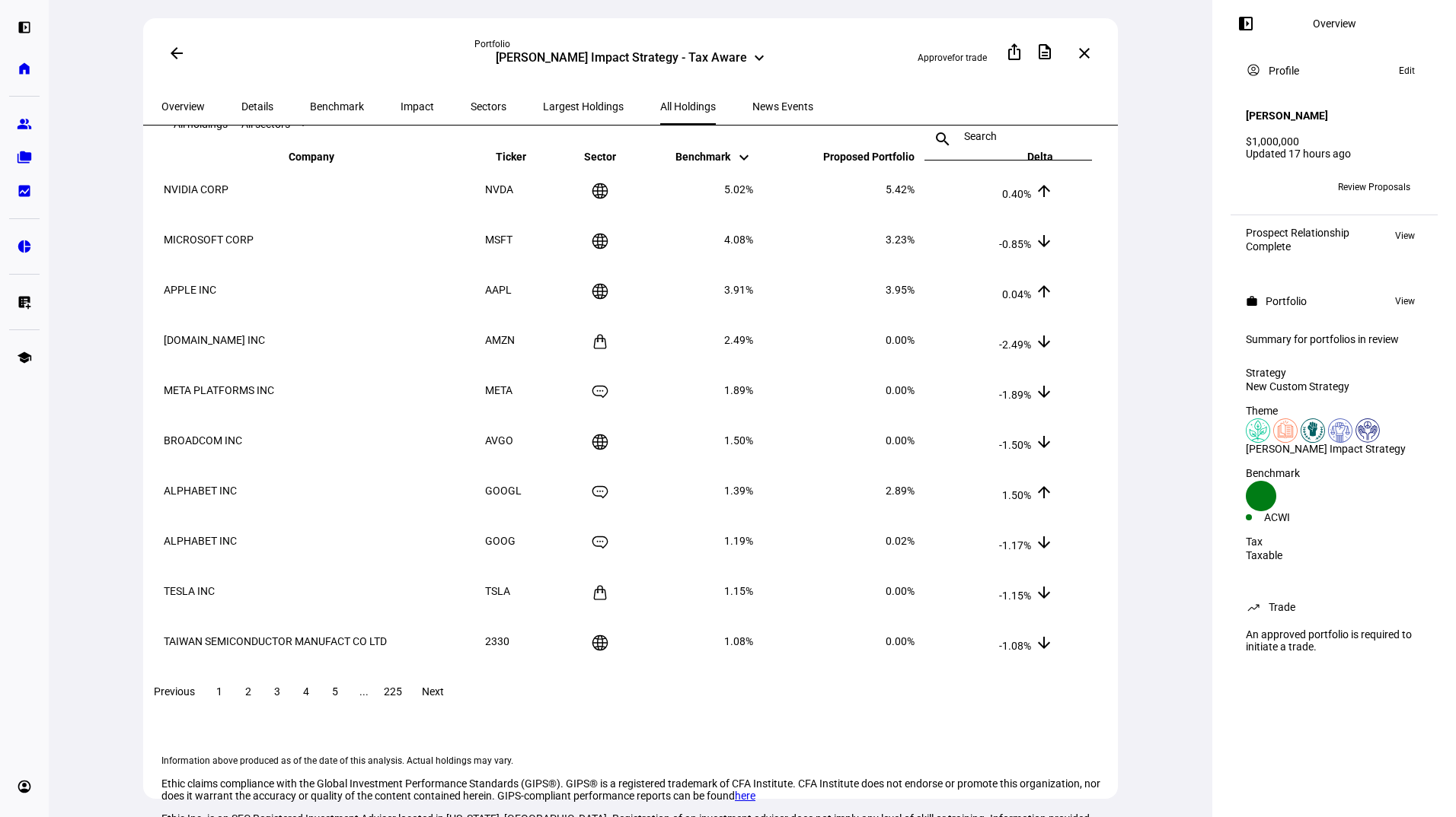
click at [402, 698] on span "225" at bounding box center [393, 692] width 19 height 12
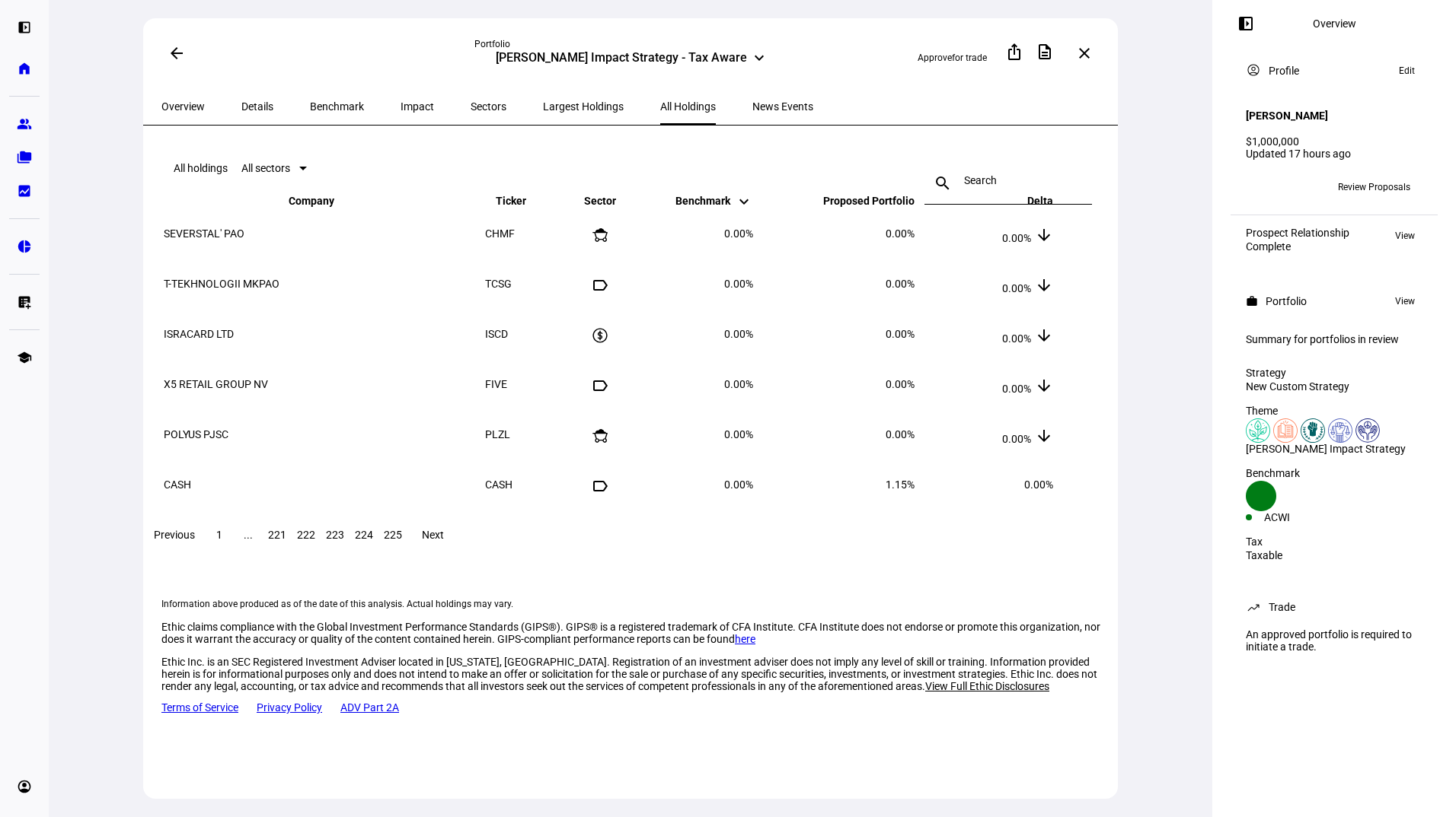
click at [753, 102] on span "News Events" at bounding box center [783, 107] width 61 height 11
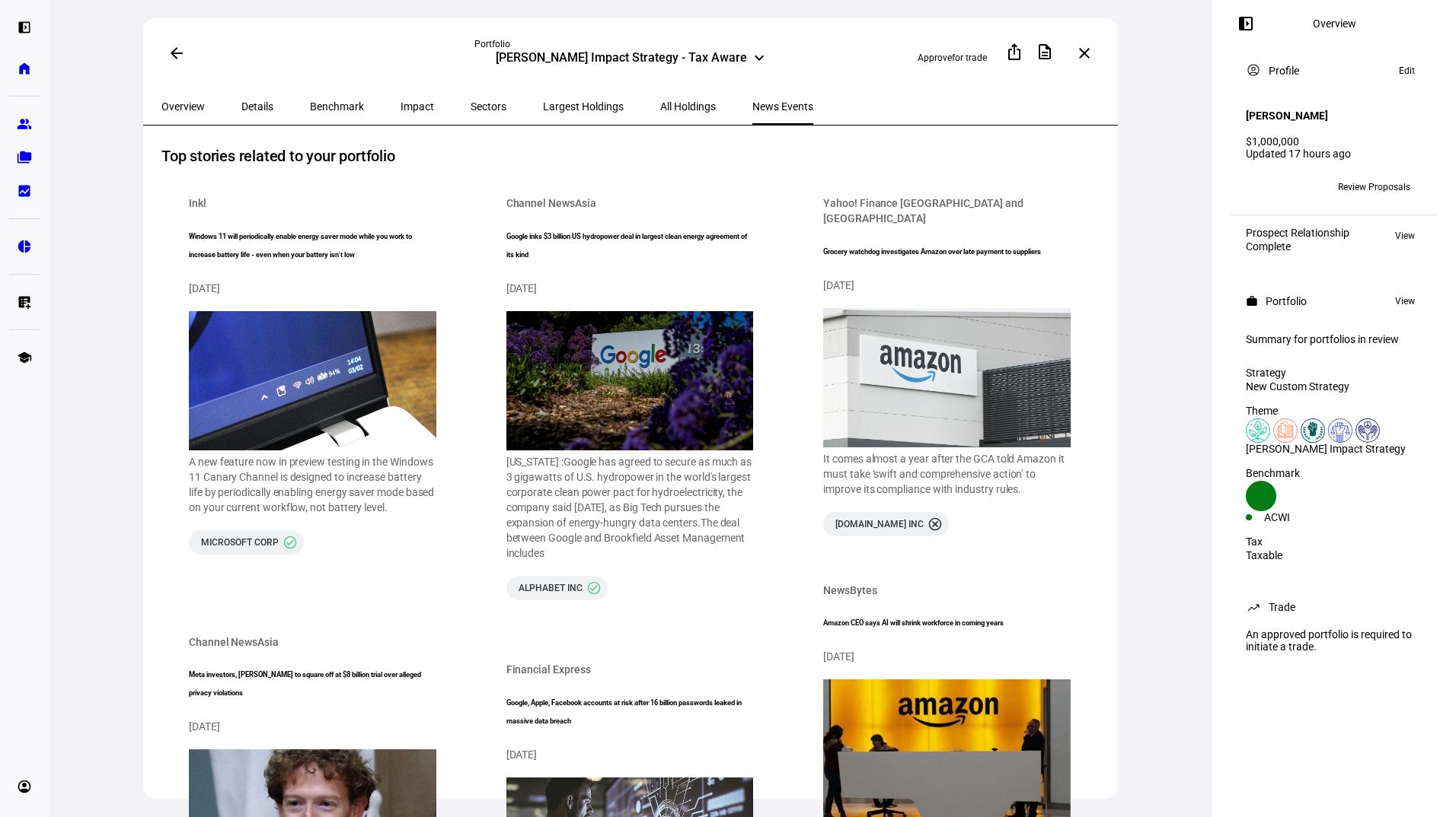
click at [401, 102] on span "Impact" at bounding box center [418, 107] width 33 height 11
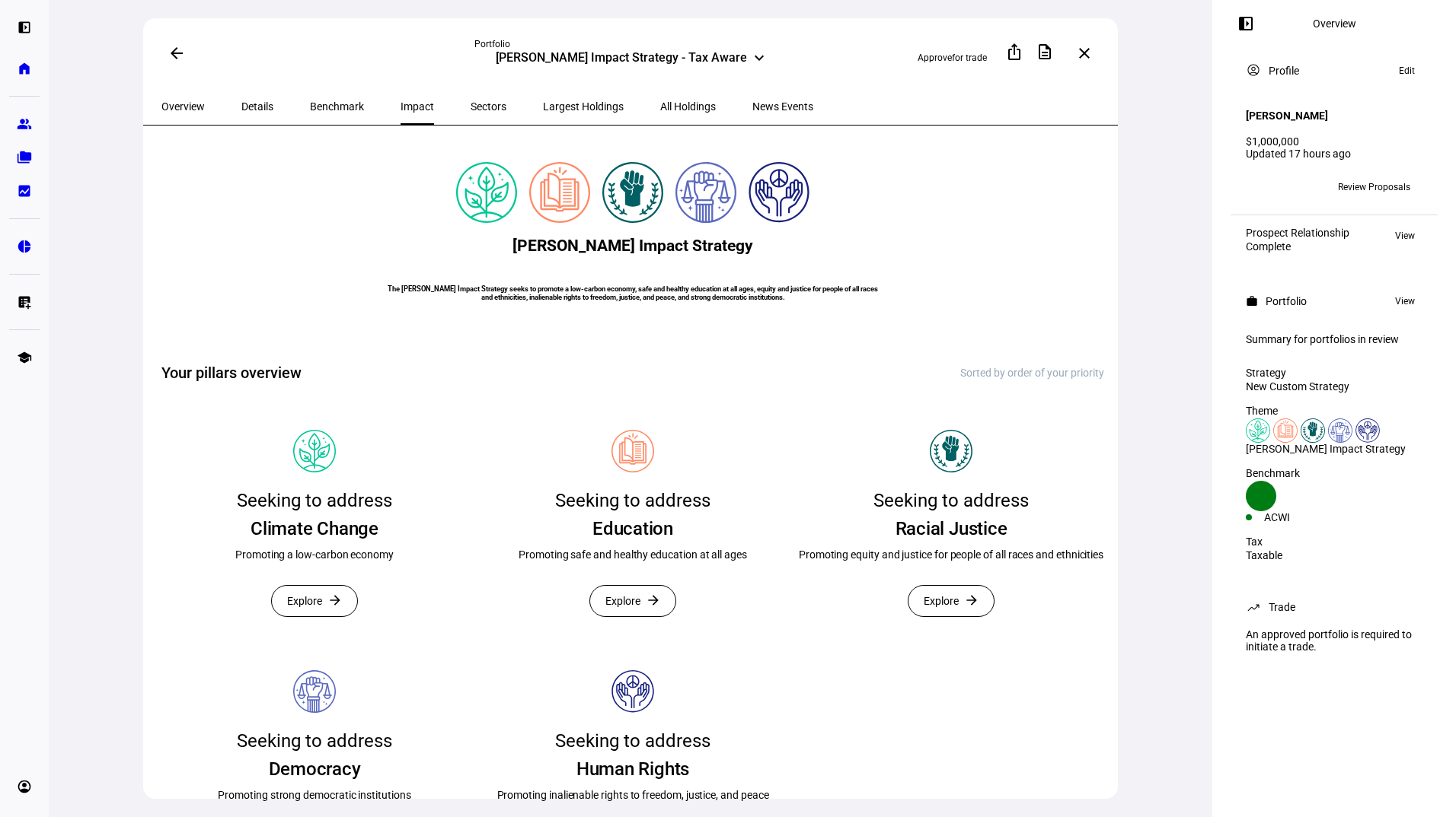
click at [543, 102] on span "Largest Holdings" at bounding box center [583, 107] width 81 height 11
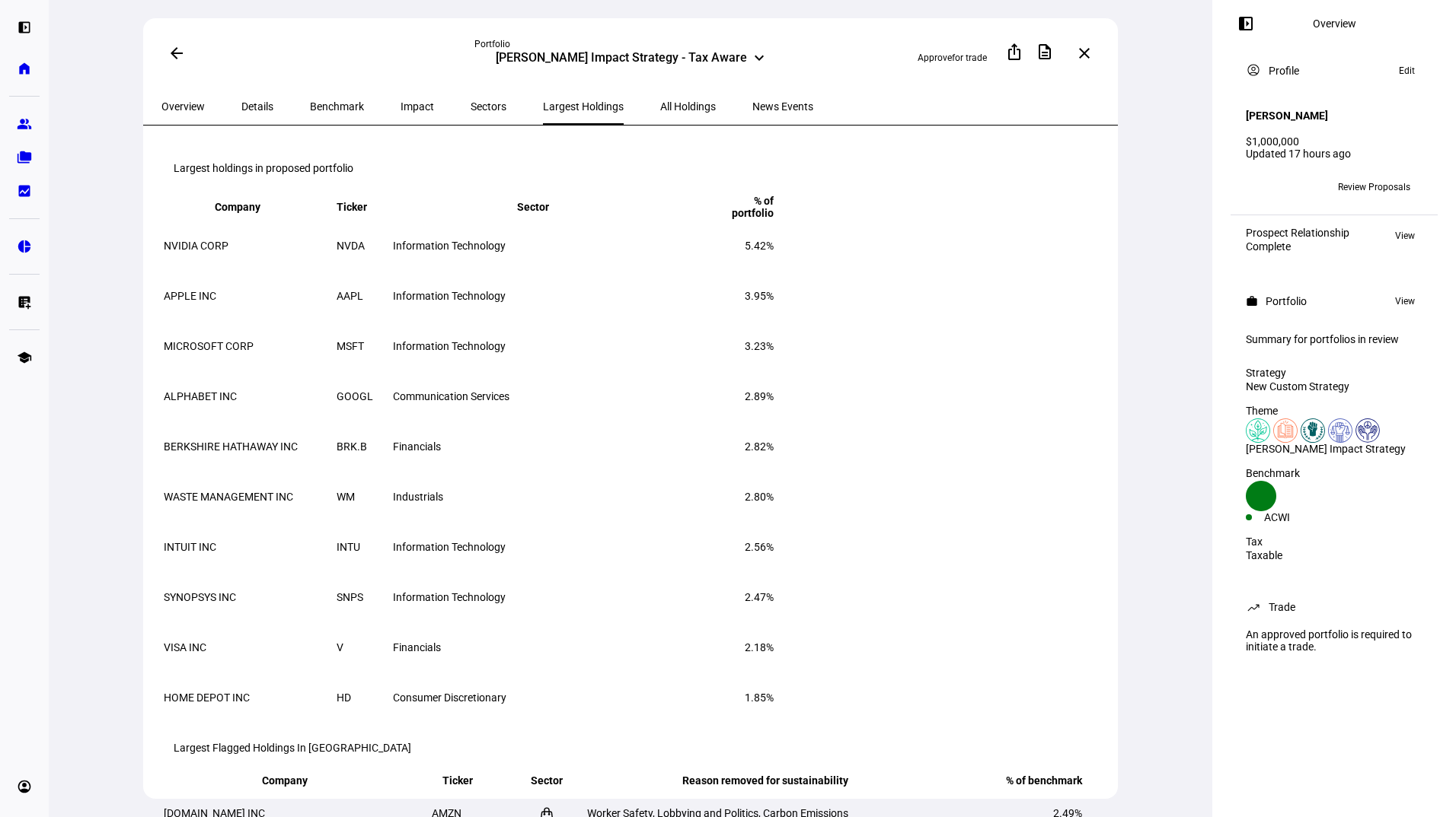
click at [470, 104] on span "Sectors" at bounding box center [488, 107] width 36 height 11
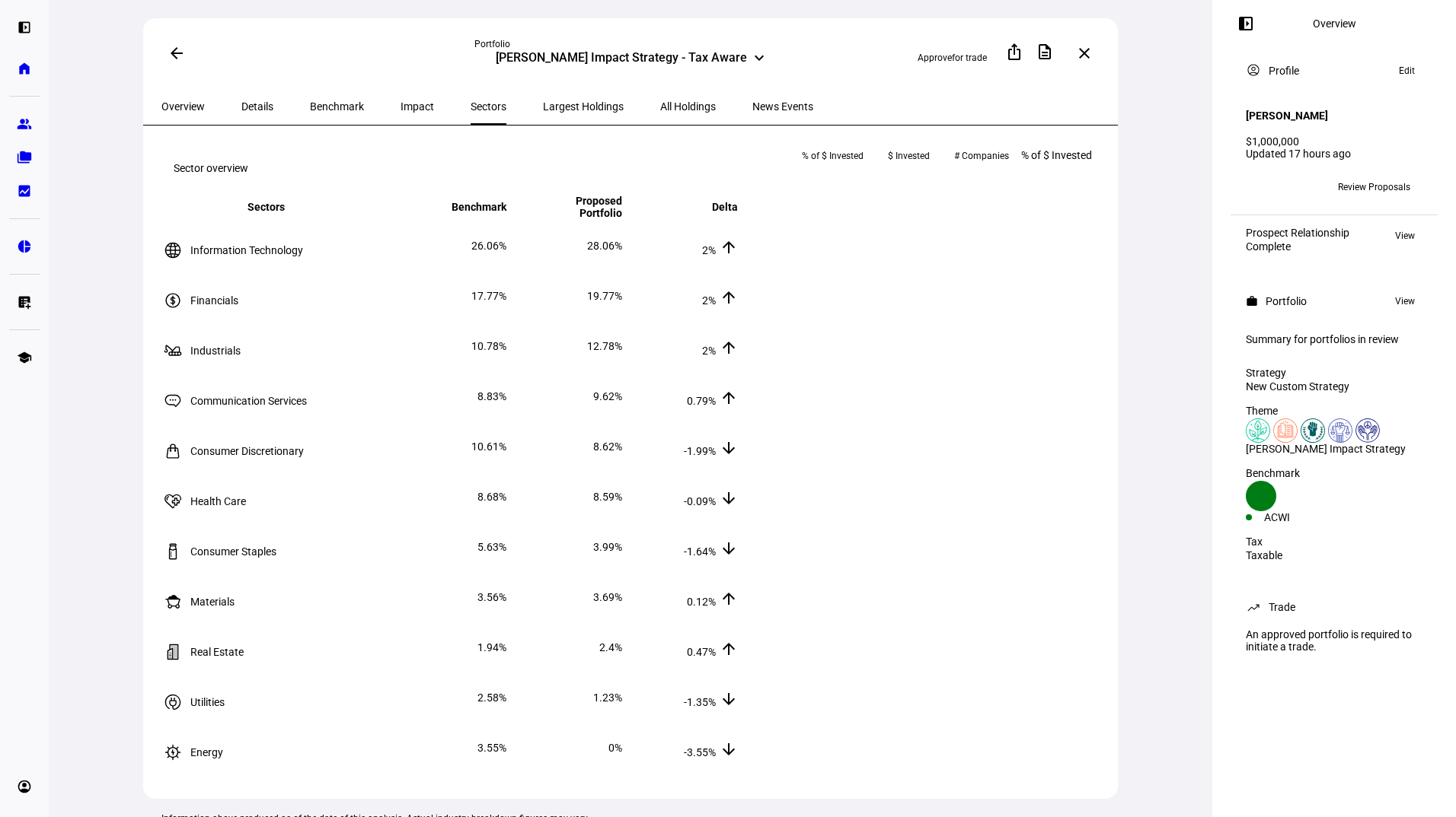
click at [401, 102] on span "Impact" at bounding box center [418, 107] width 33 height 11
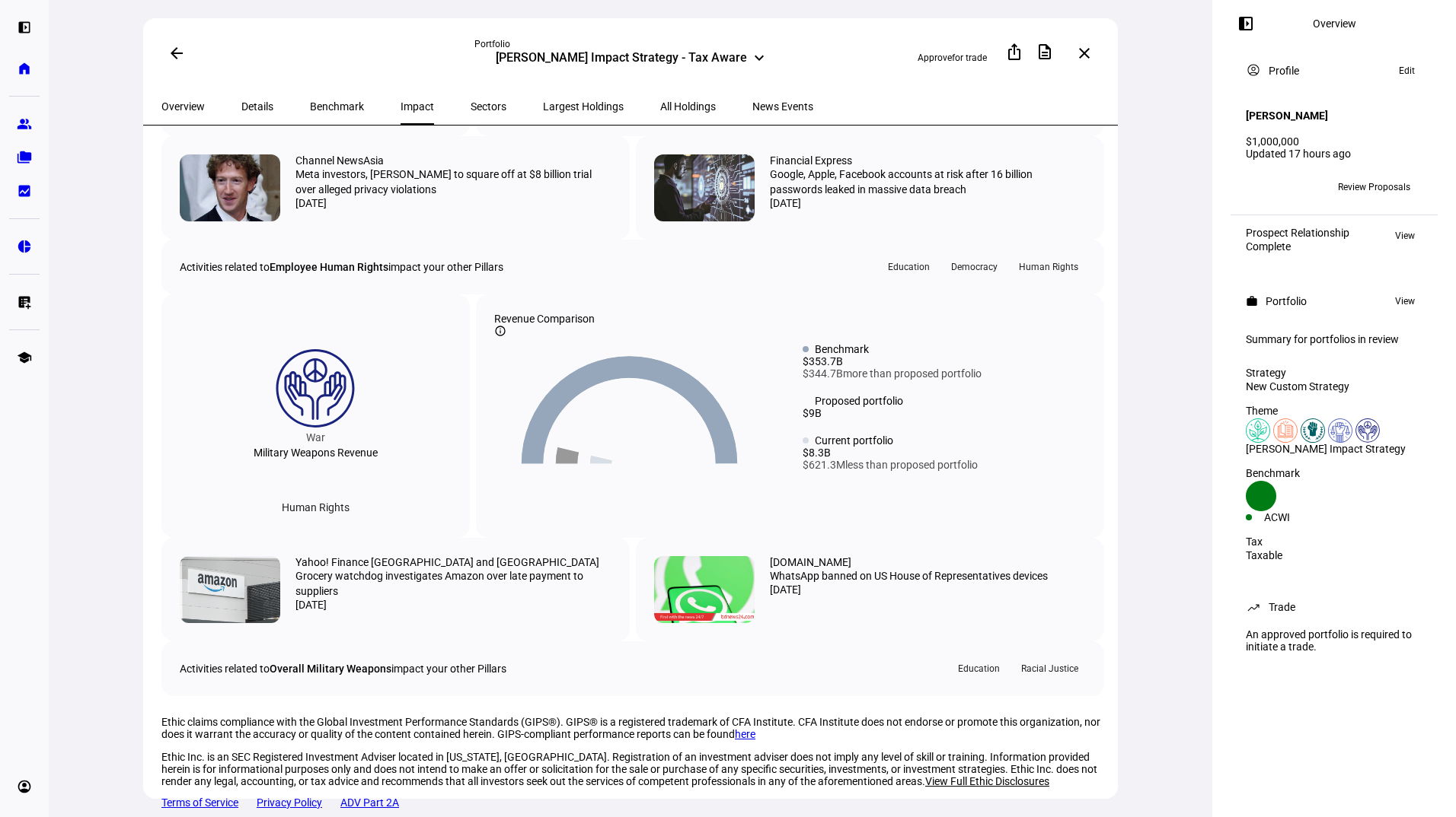
scroll to position [2277, 0]
click at [632, 538] on div "Revenue Comparison info_outline Created with Highcharts 9.1.2 Benchmark $353,67…" at bounding box center [790, 415] width 629 height 243
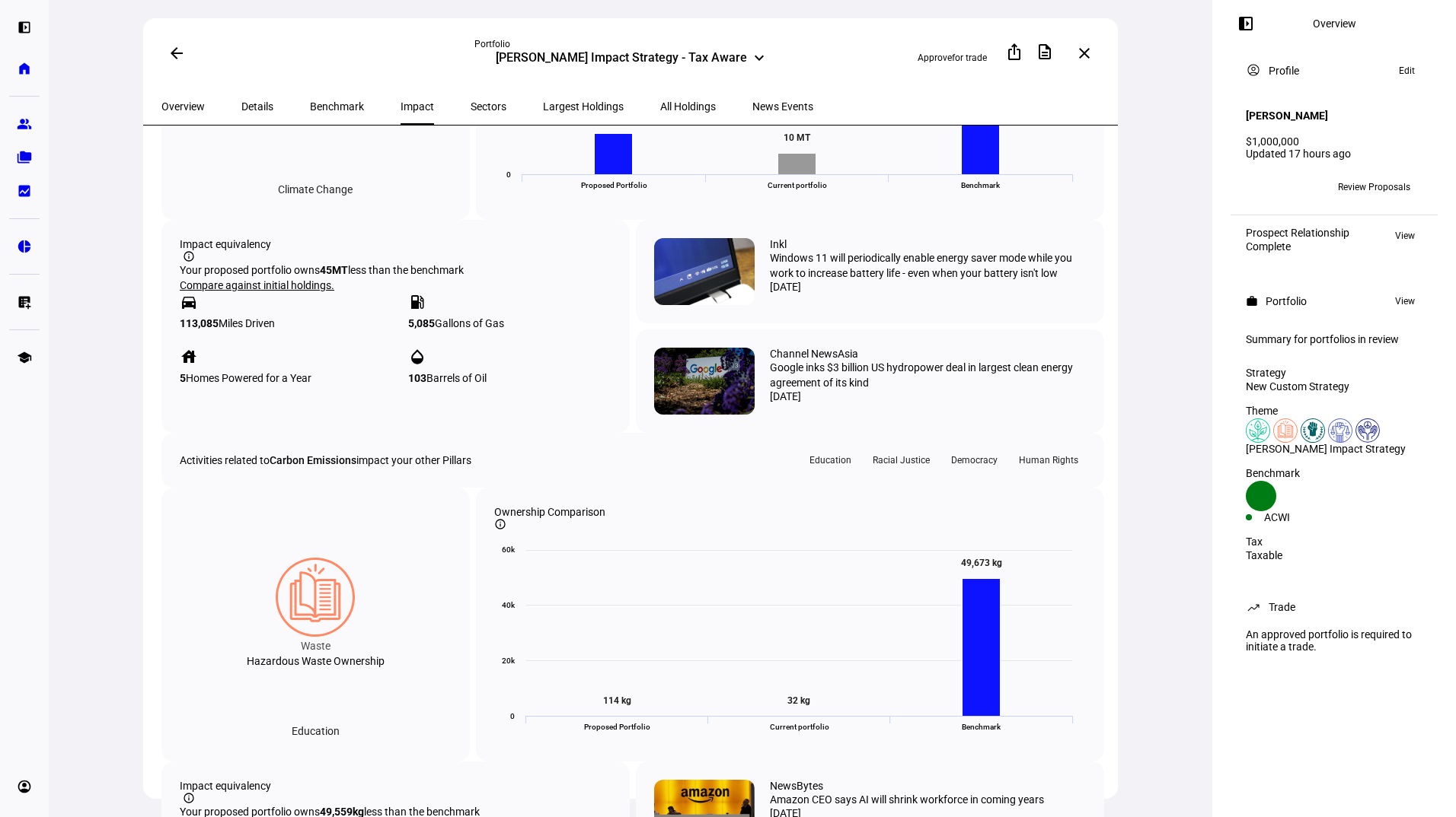
click at [627, 433] on div "Impact equivalency info_outline Your proposed portfolio owns 45 MT less than th…" at bounding box center [633, 326] width 943 height 213
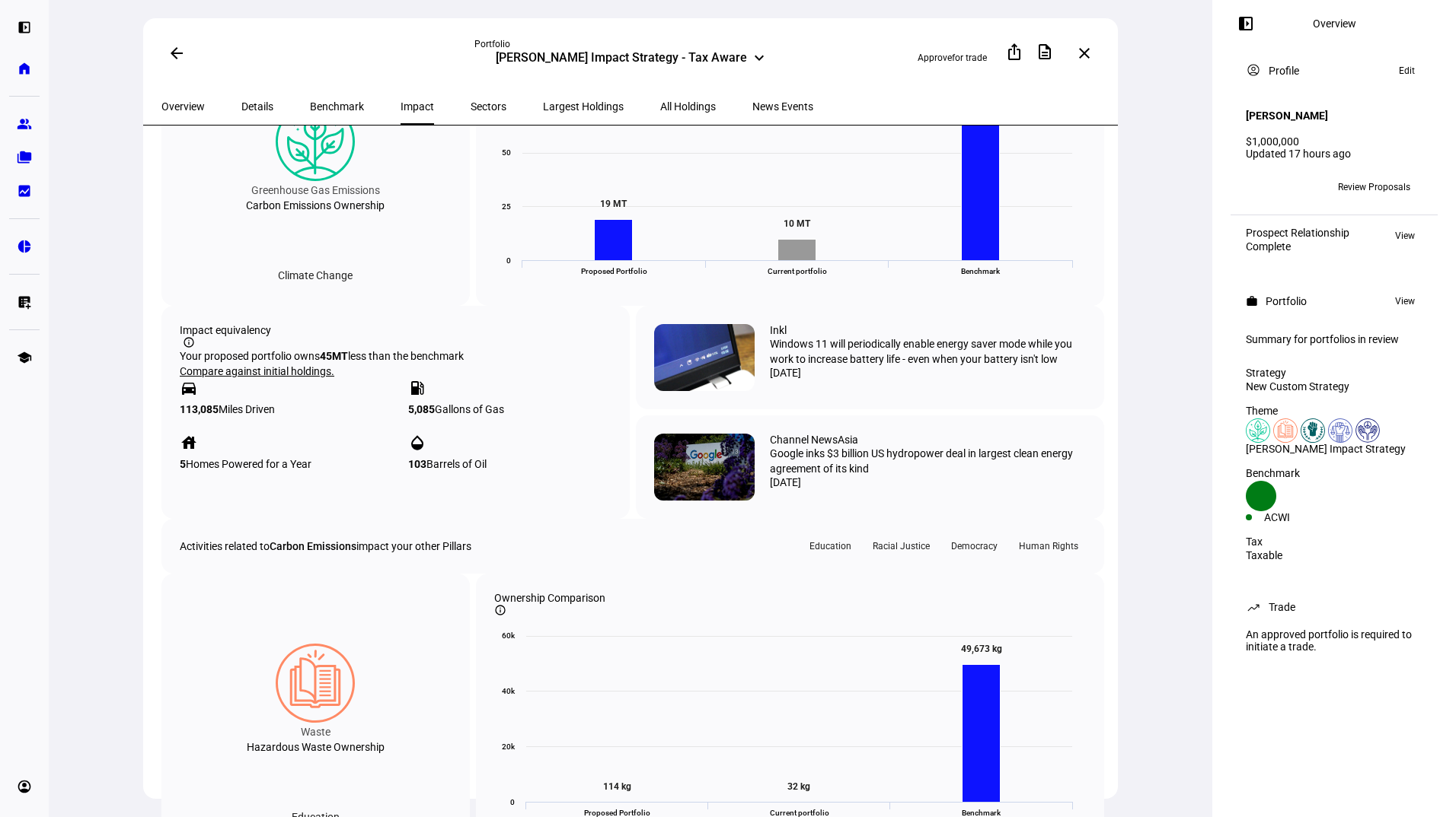
scroll to position [905, 0]
click at [466, 307] on div "Greenhouse Gas Emissions Carbon Emissions Ownership Climate Change" at bounding box center [315, 169] width 308 height 274
click at [329, 288] on div "Climate Change" at bounding box center [315, 276] width 99 height 24
